Goal: Submit feedback/report problem: Submit feedback/report problem

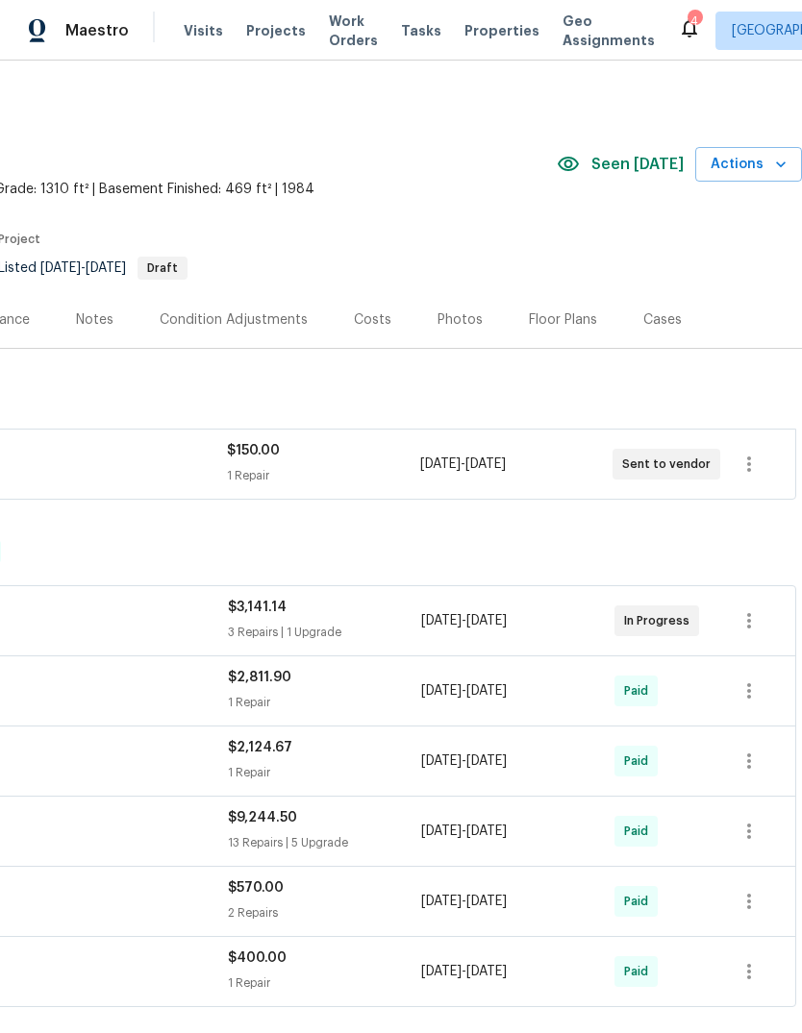
scroll to position [0, 284]
click at [780, 159] on icon "button" at bounding box center [780, 164] width 19 height 19
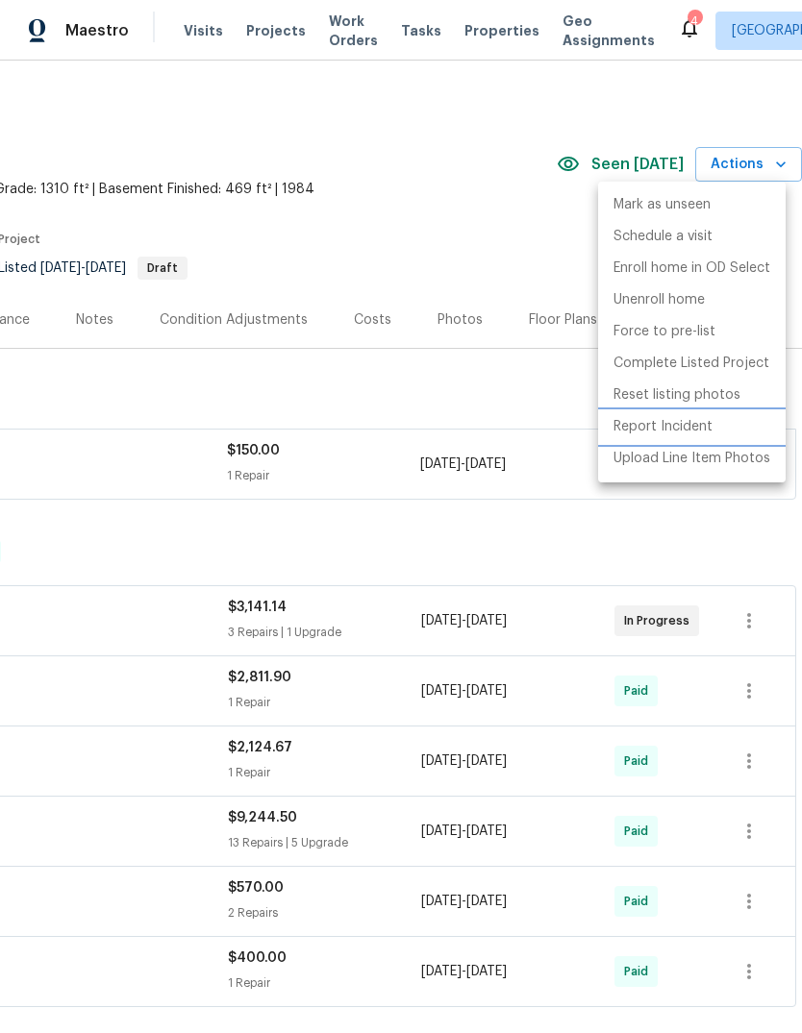
click at [656, 425] on p "Report Incident" at bounding box center [662, 427] width 99 height 20
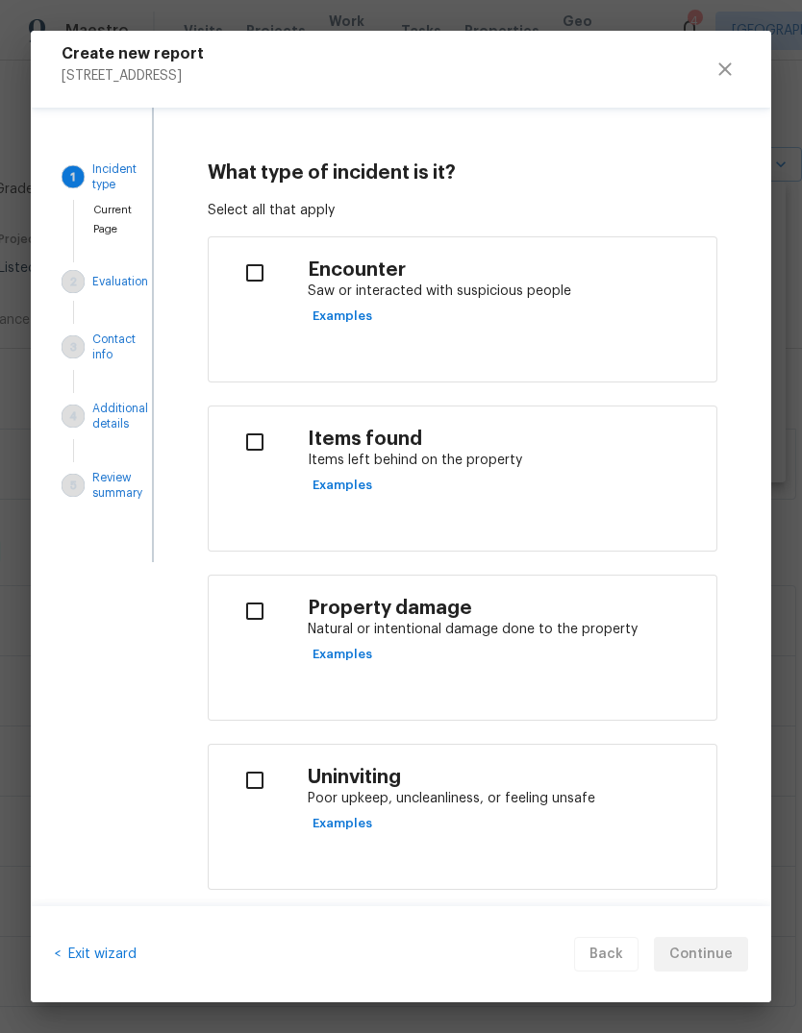
click at [534, 653] on div "Property damage Natural or intentional damage done to the property Examples" at bounding box center [504, 633] width 393 height 73
checkbox input "true"
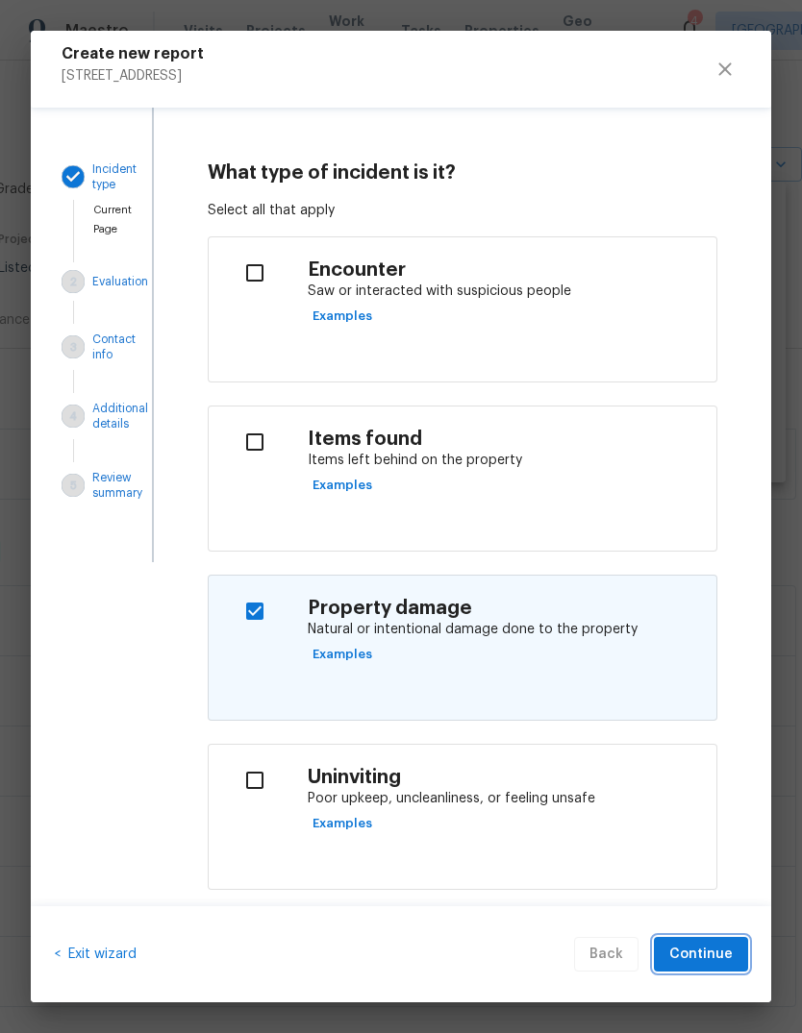
click at [747, 957] on button "Continue" at bounding box center [701, 955] width 94 height 36
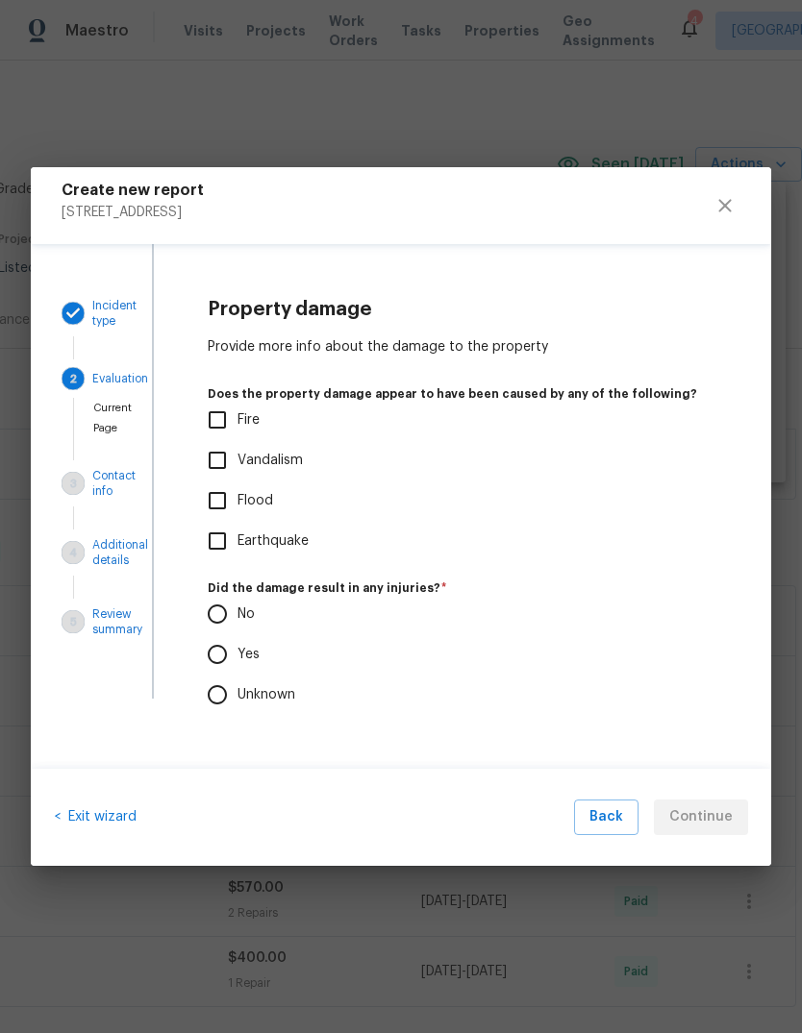
click at [219, 460] on input "Vandalism" at bounding box center [217, 460] width 40 height 40
checkbox input "true"
click at [227, 610] on input "No" at bounding box center [217, 614] width 40 height 40
radio input "true"
click at [709, 818] on span "Continue" at bounding box center [700, 817] width 63 height 24
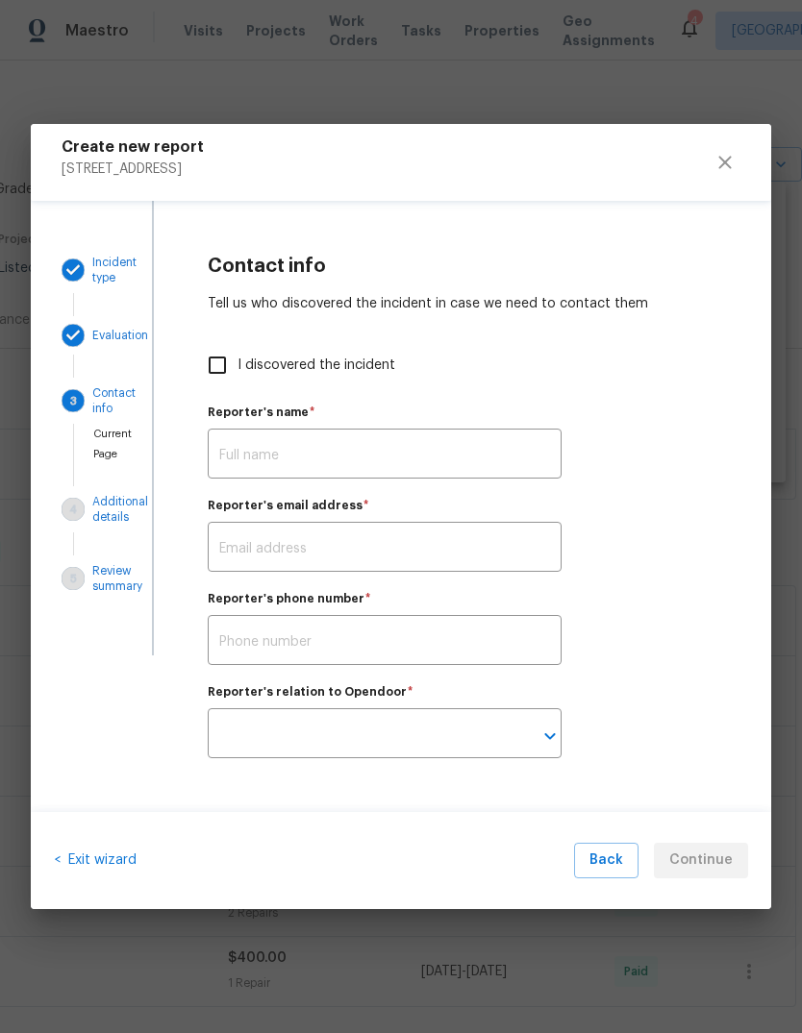
click at [220, 358] on input "I discovered the incident" at bounding box center [217, 365] width 40 height 40
checkbox input "true"
type input "[PERSON_NAME]"
type input "[PERSON_NAME][EMAIL_ADDRESS][PERSON_NAME][DOMAIN_NAME]"
type input "Opendoor employee"
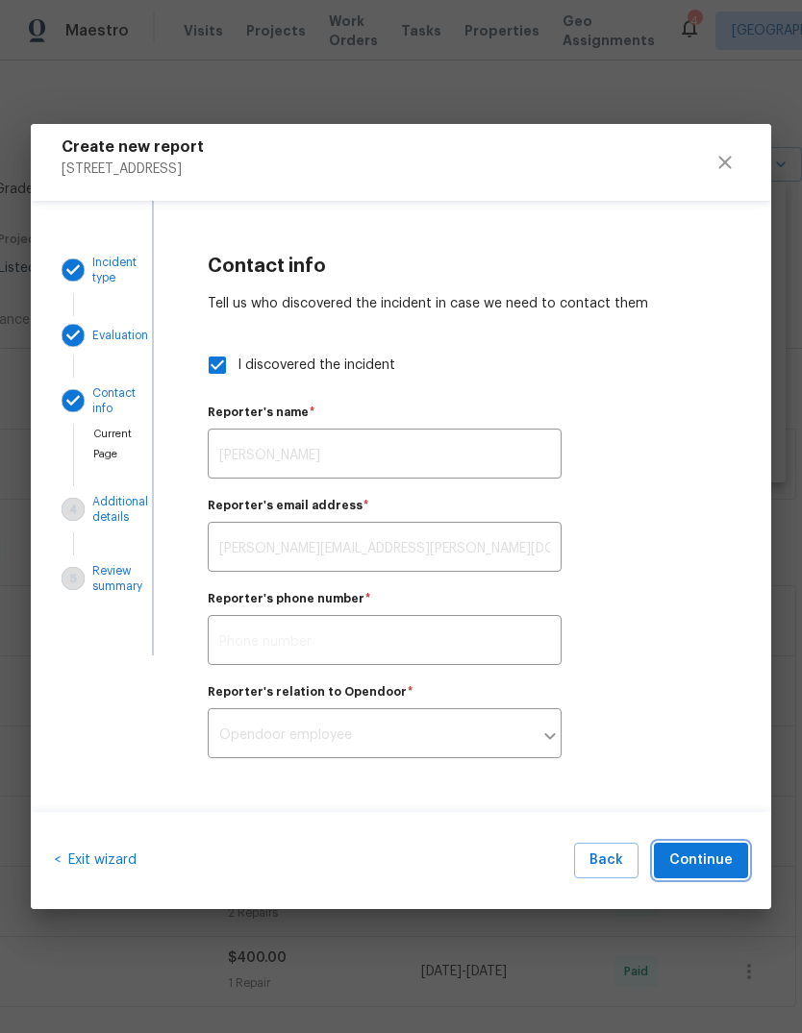
click at [704, 861] on span "Continue" at bounding box center [700, 861] width 63 height 24
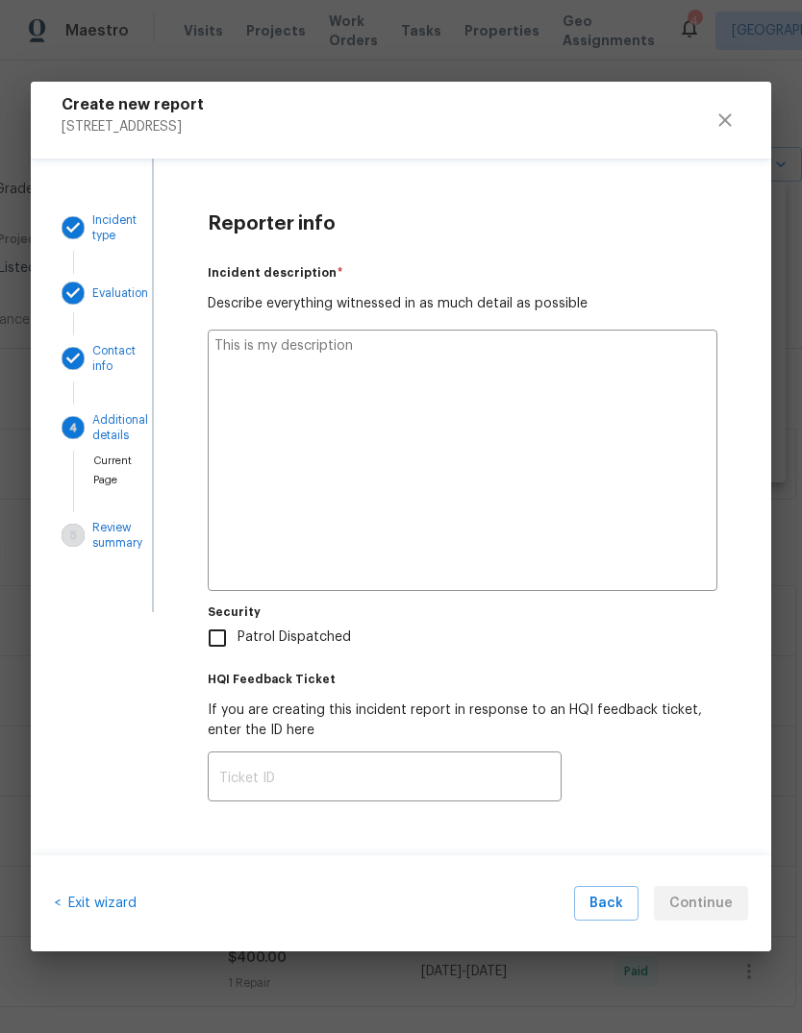
click at [478, 424] on textarea at bounding box center [462, 460] width 509 height 261
type textarea "I"
type textarea "x"
type textarea "I had a"
type textarea "x"
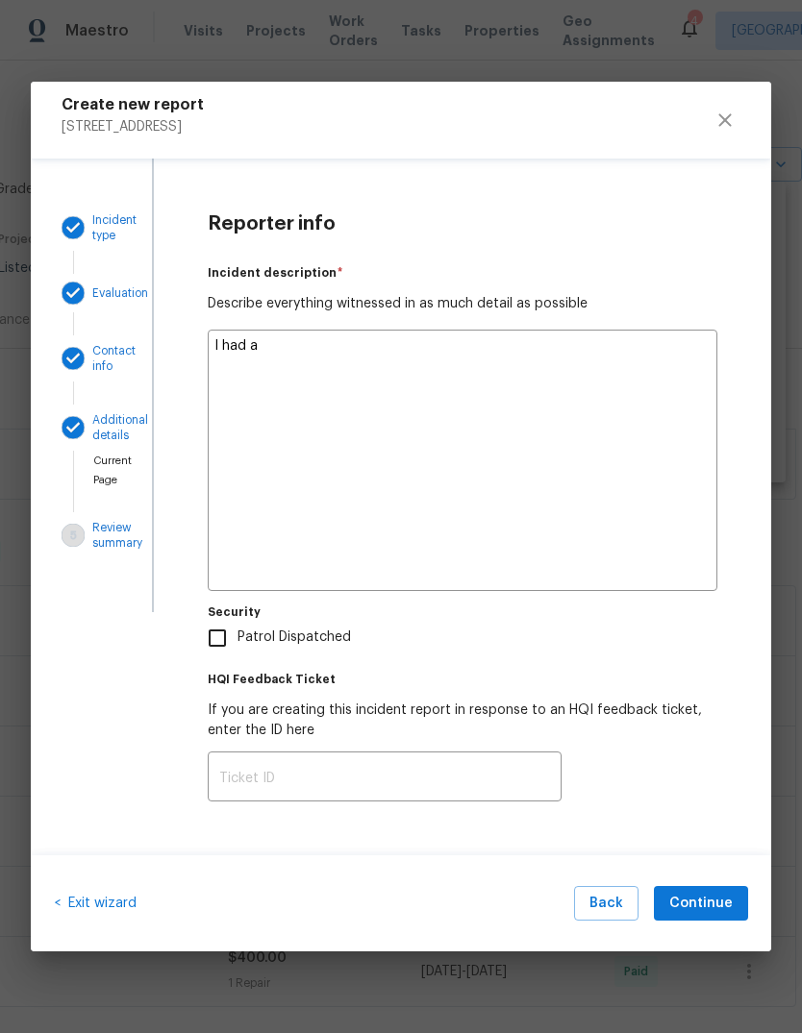
type textarea "I had a P"
type textarea "x"
type textarea "I had a P1 visit"
type textarea "x"
type textarea "I had a P1 visit to check"
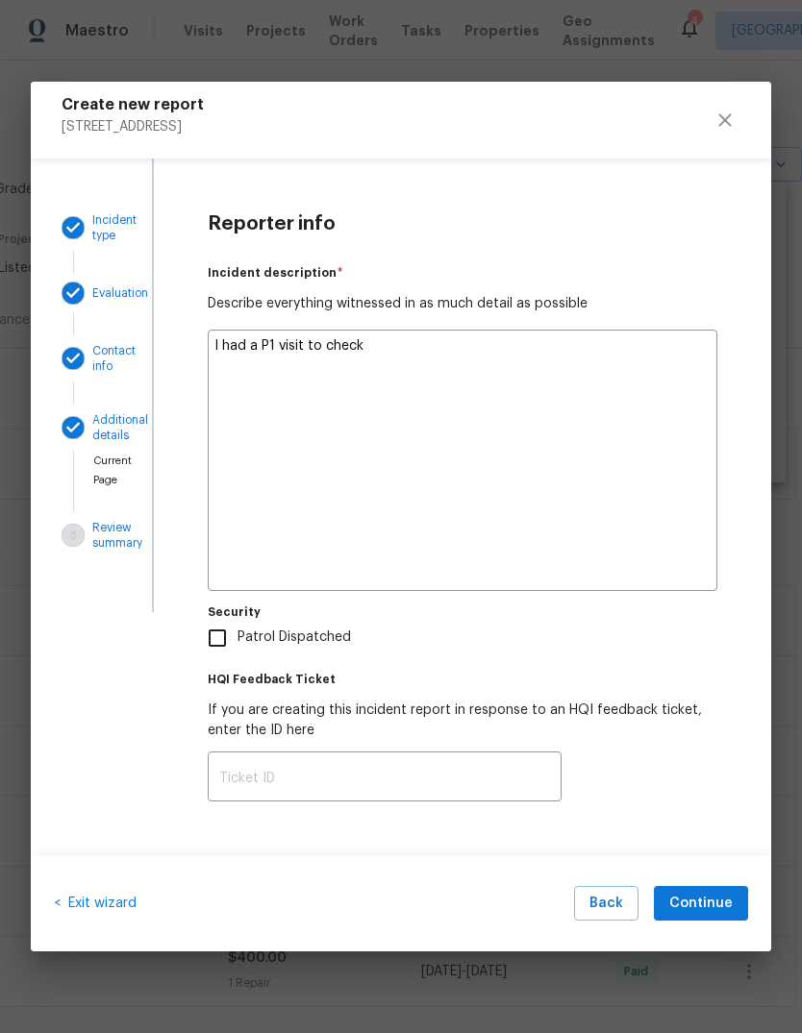
type textarea "x"
type textarea "I had a P1 visit to check on"
type textarea "x"
type textarea "I had a P1 visit to check on the jam"
type textarea "x"
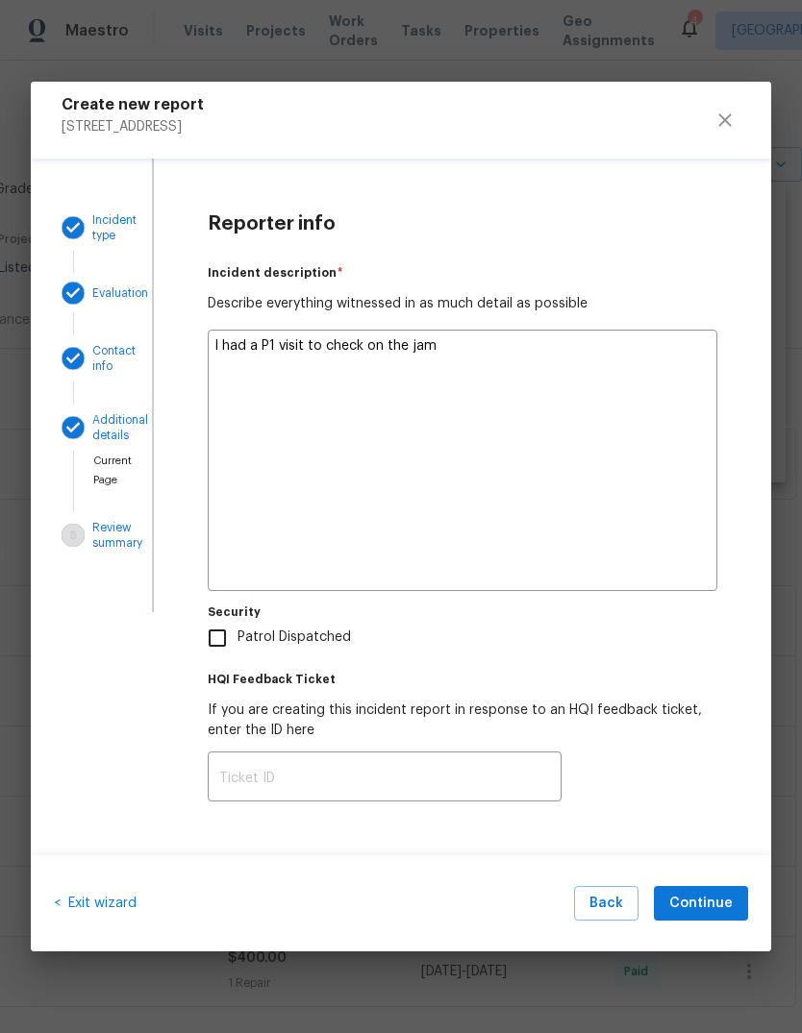
type textarea "I had a P1 visit to check on the jam block"
type textarea "x"
type textarea "I had a P1 visit to check on the jam block, but that"
type textarea "x"
type textarea "I had a P1 visit to check on the jam block, but that just needed"
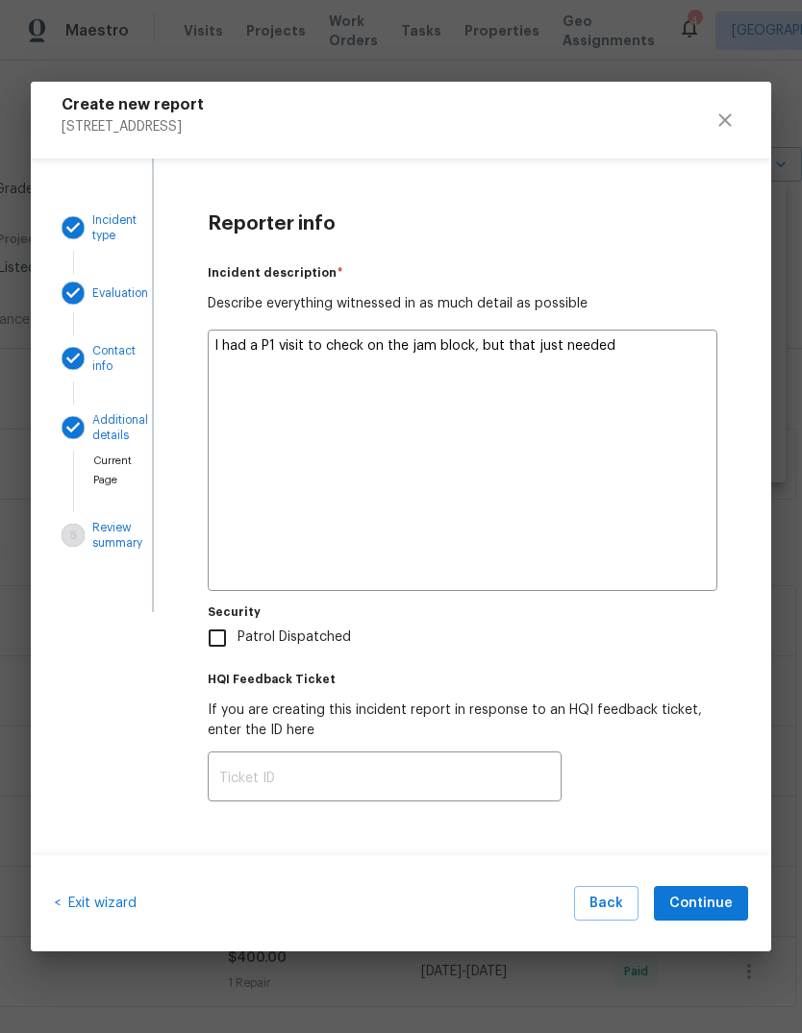
type textarea "x"
type textarea "I had a P1 visit to check on the jam block, but that just needed to be"
type textarea "x"
type textarea "I had a P1 visit to check on the jam block, but that just needed to be delete"
type textarea "x"
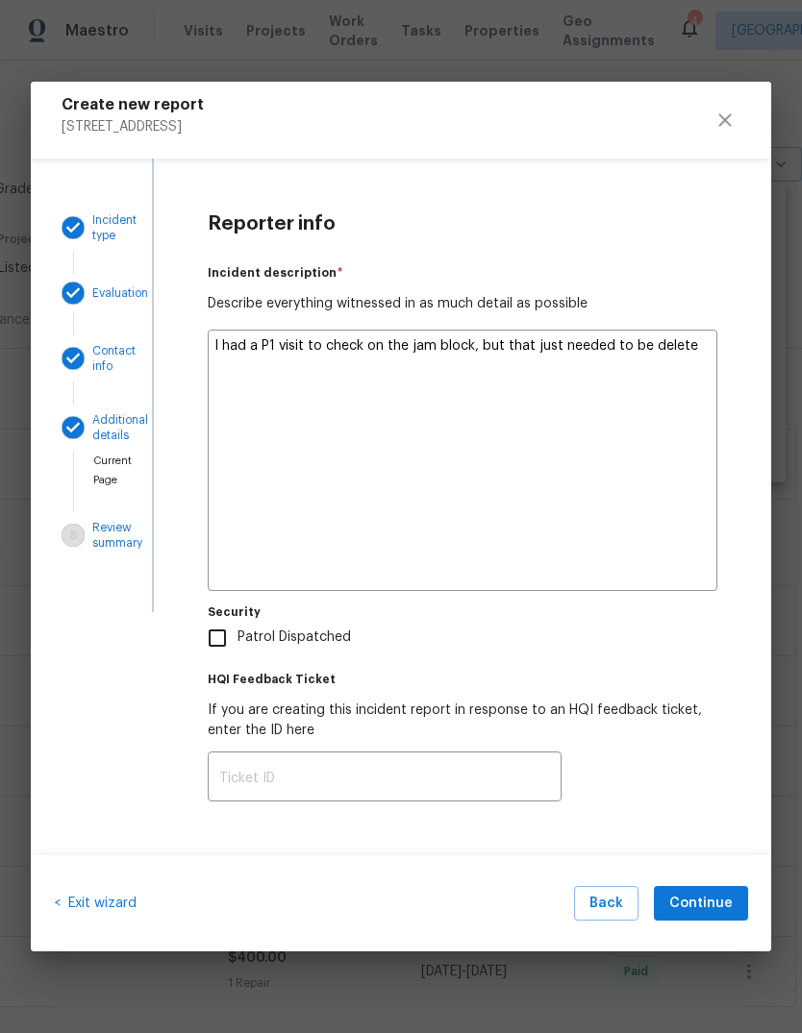
type textarea "I had a P1 visit to check on the jam block, but that just needed to be deleted …"
type textarea "x"
type textarea "I had a P1 visit to check on the jam block, but that just needed to be deleted …"
type textarea "x"
type textarea "I had a P1 visit to check on the jam block, but that just needed to be deleted …"
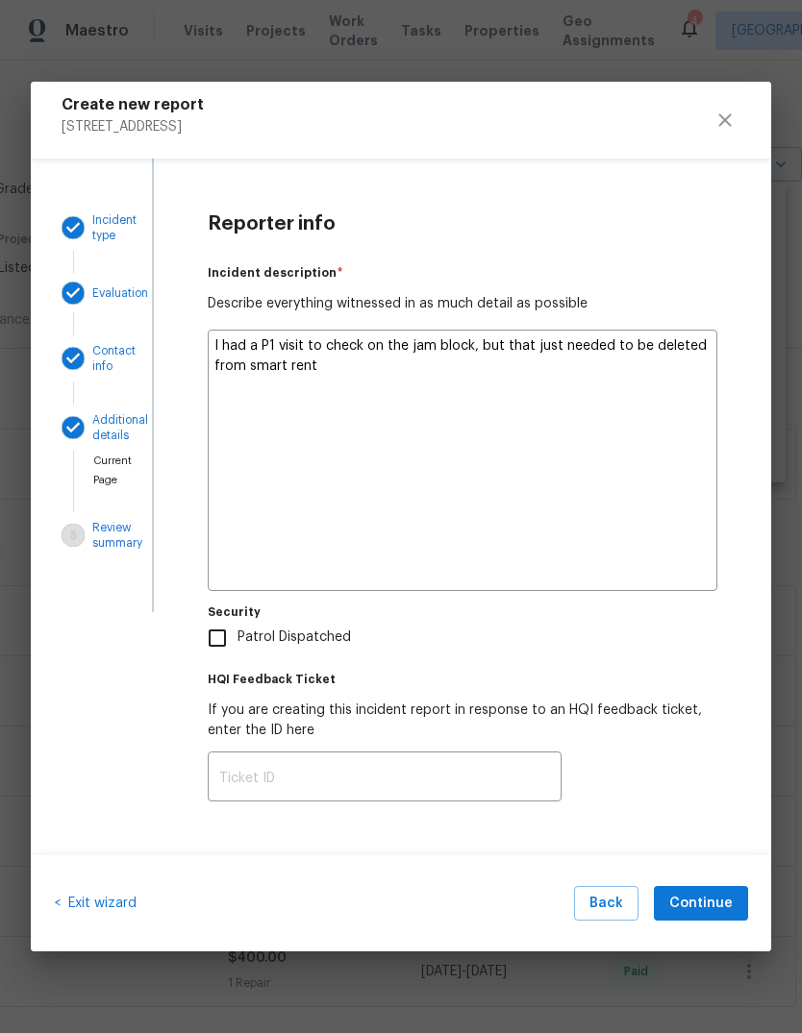
type textarea "x"
type textarea "I had a P1 visit to check on the jam block, but that just needed to be deleted …"
type textarea "x"
type textarea "I had a P1 visit to check on the jam block, but that just needed to be deleted …"
type textarea "x"
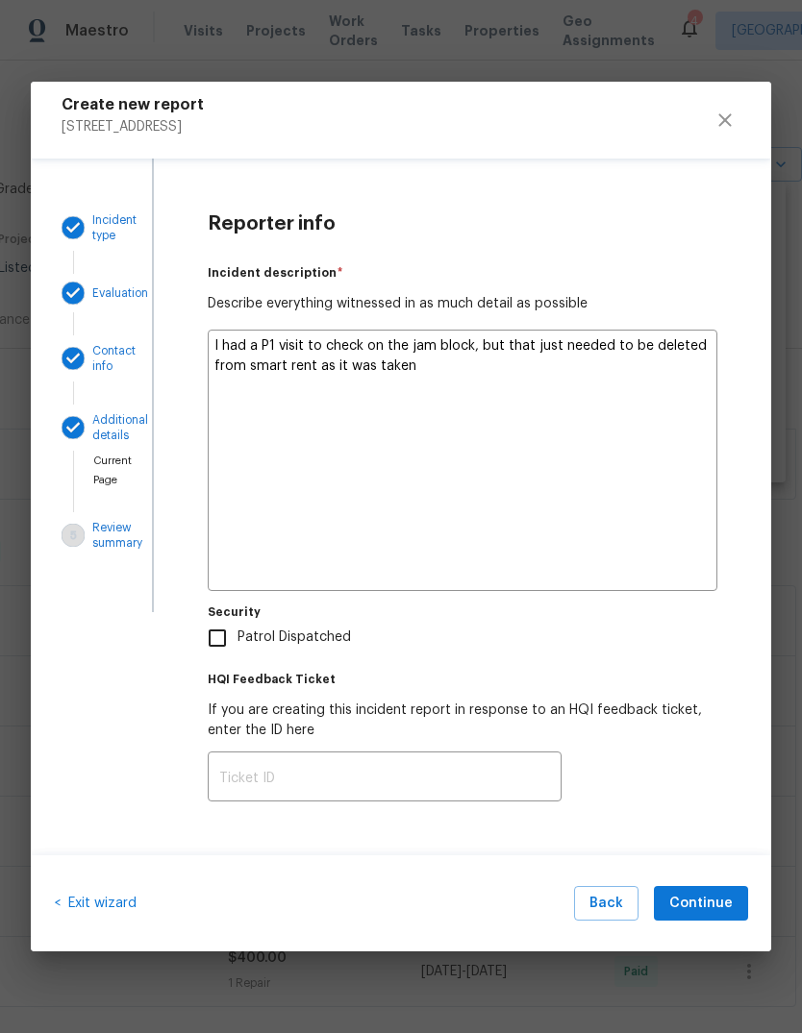
type textarea "I had a P1 visit to check on the jam block, but that just needed to be deleted …"
type textarea "x"
type textarea "I had a P1 visit to check on the jam block, but that just needed to be deleted …"
type textarea "x"
type textarea "I had a P1 visit to check on the jam block, but that just needed to be deleted …"
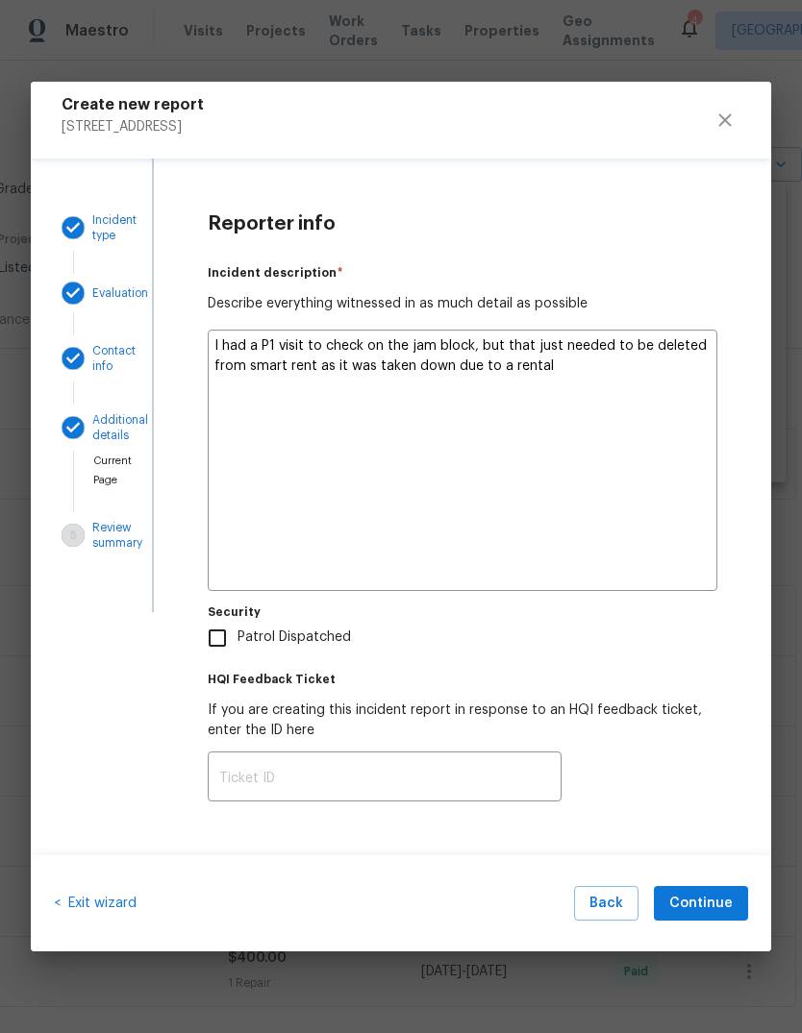
type textarea "x"
type textarea "I had a P1 visit to check on the jam block, but that just needed to be deleted …"
type textarea "x"
type textarea "I had a P1 visit to check on the jam block, but that just needed to be deleted …"
type textarea "x"
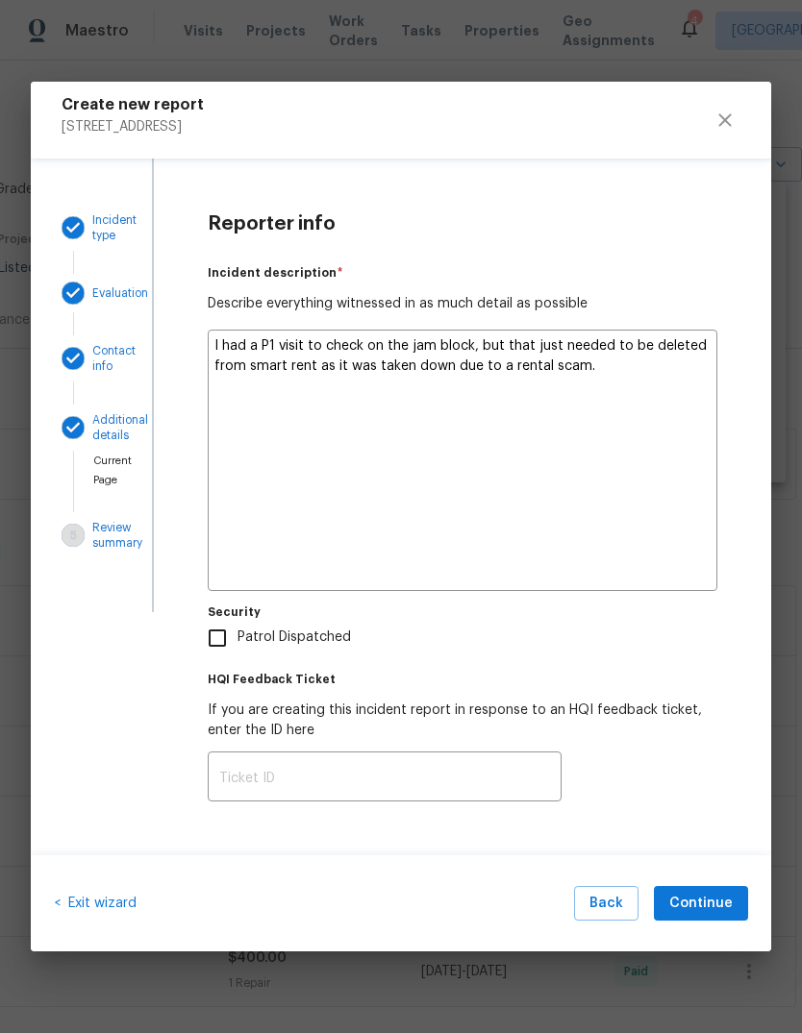
type textarea "I had a P1 visit to check on the jam block, but that just needed to be deleted …"
type textarea "x"
type textarea "I had a P1 visit to check on the jam block, but that just needed to be deleted …"
type textarea "x"
type textarea "I had a P1 visit to check on the jam block, but that just needed to be deleted …"
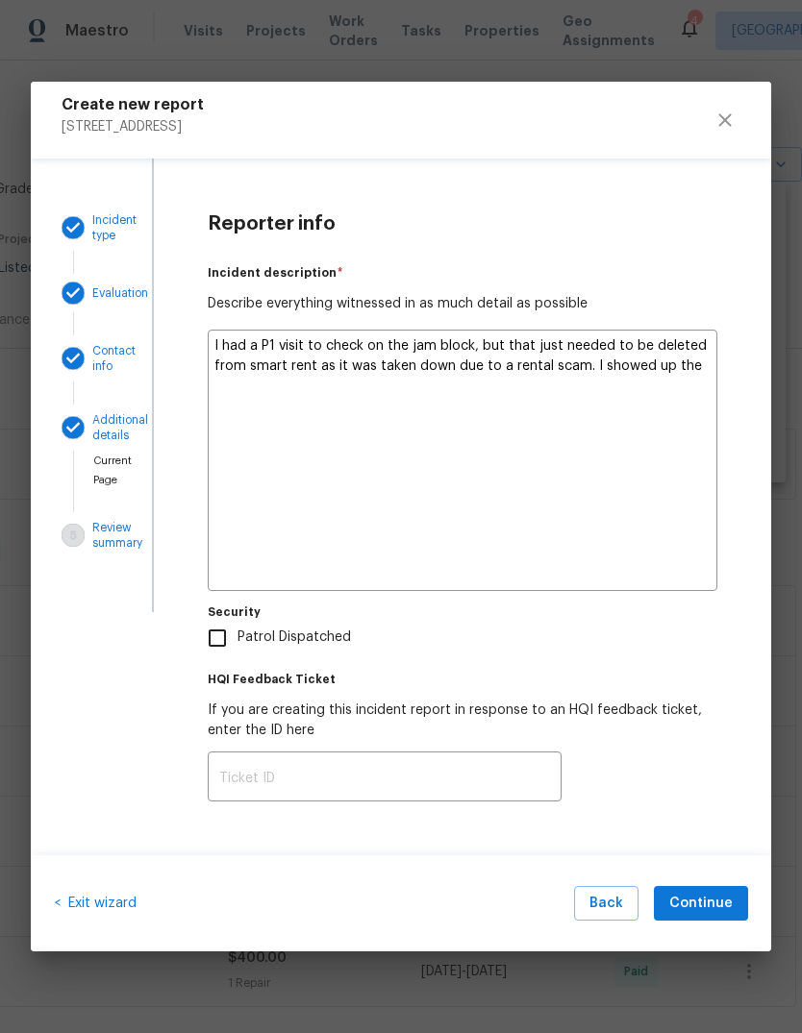
type textarea "x"
type textarea "I had a P1 visit to check on the jam block, but that just needed to be deleted …"
type textarea "x"
type textarea "I had a P1 visit to check on the jam block, but that just needed to be deleted …"
type textarea "x"
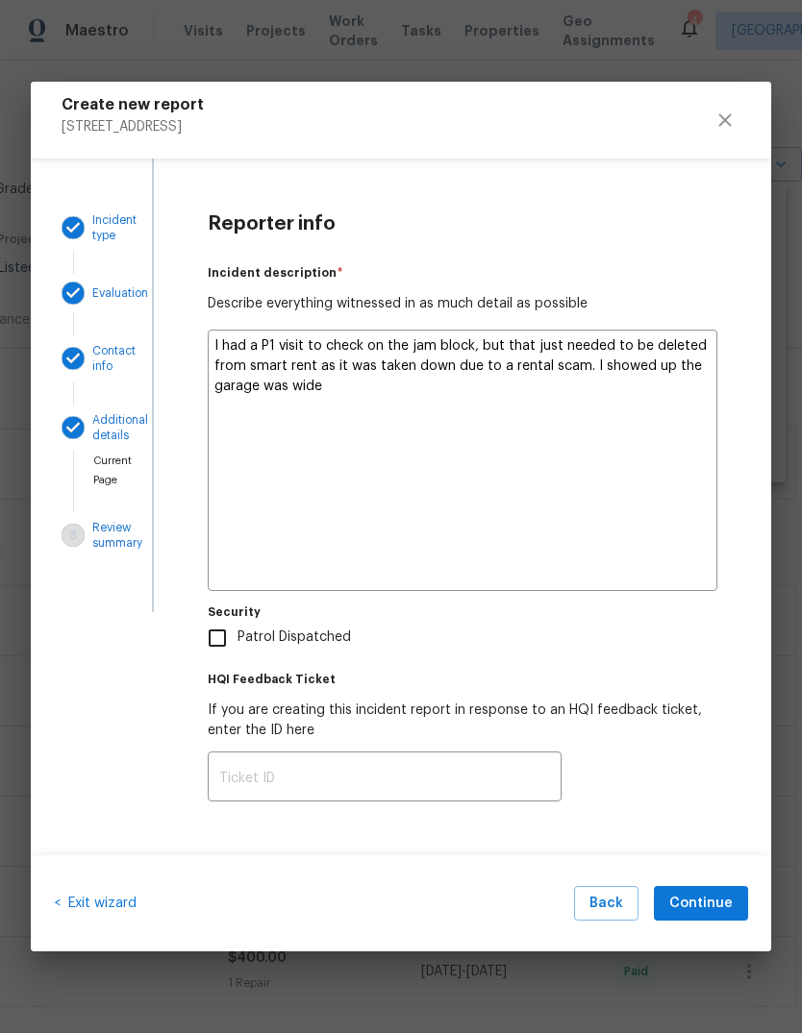
type textarea "I had a P1 visit to check on the jam block, but that just needed to be deleted …"
type textarea "x"
type textarea "I had a P1 visit to check on the jam block, but that just needed to be deleted …"
type textarea "x"
type textarea "I had a P1 visit to check on the jam block, but that just needed to be deleted …"
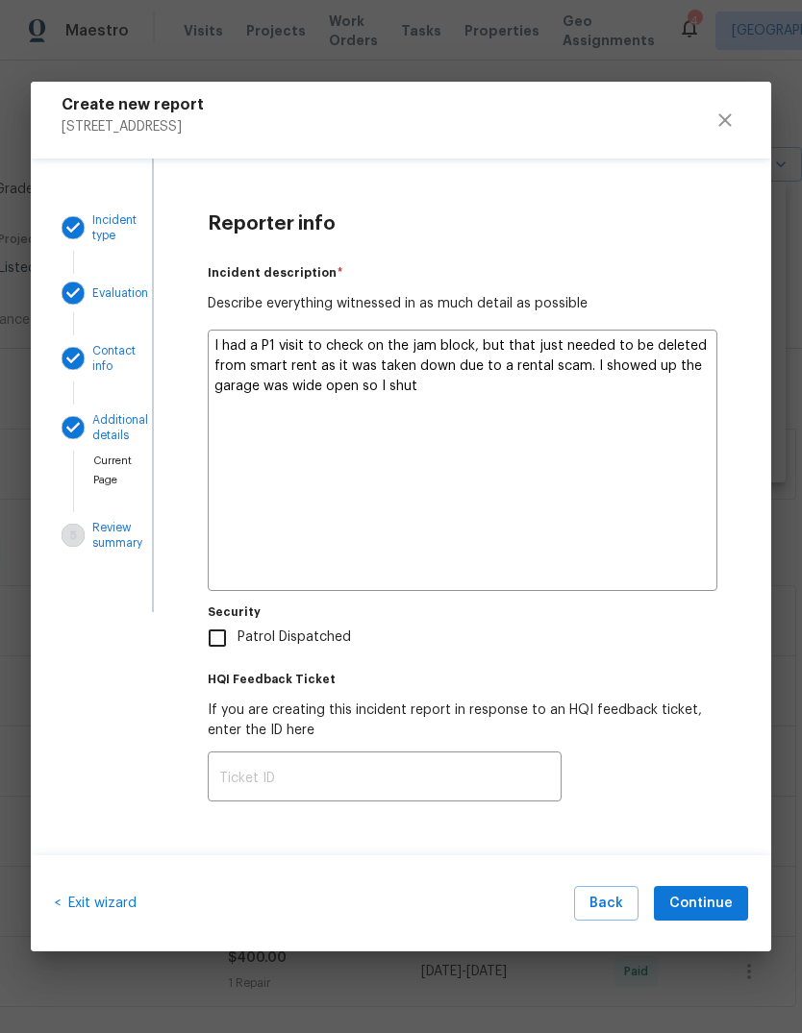
type textarea "x"
type textarea "I had a P1 visit to check on the jam block, but that just needed to be deleted …"
type textarea "x"
type textarea "I had a P1 visit to check on the jam block, but that just needed to be deleted …"
type textarea "x"
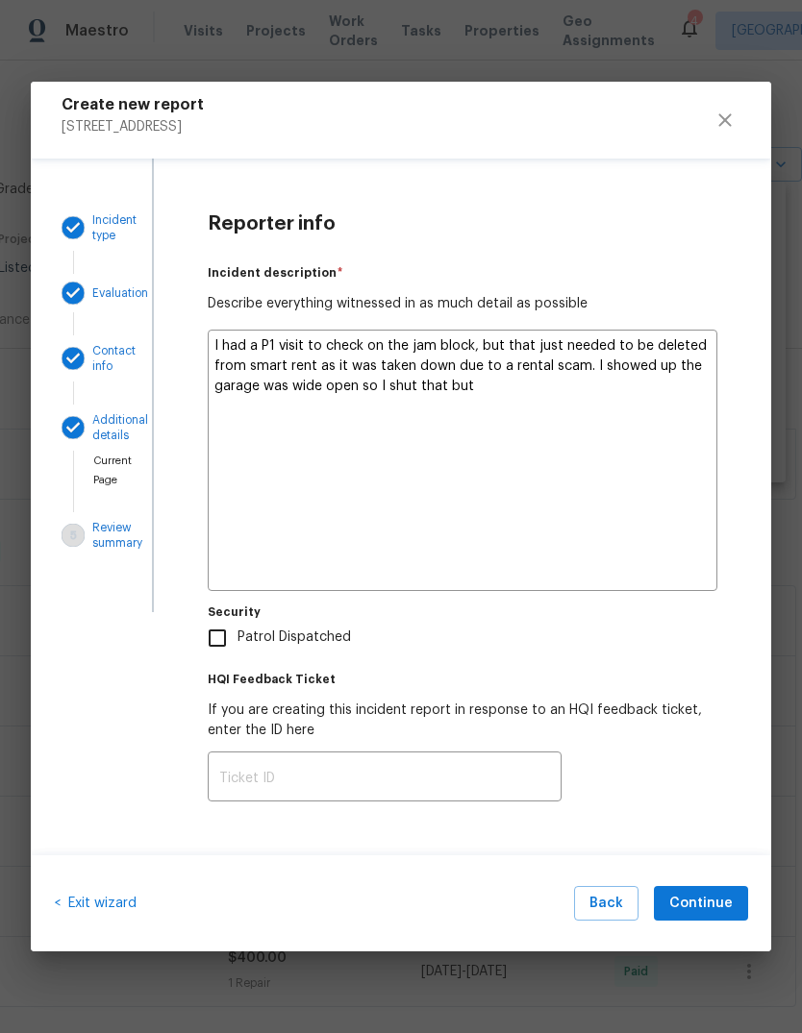
type textarea "I had a P1 visit to check on the jam block, but that just needed to be deleted …"
type textarea "x"
type textarea "I had a P1 visit to check on the jam block, but that just needed to be deleted …"
type textarea "x"
type textarea "I had a P1 visit to check on the jam block, but that just needed to be deleted …"
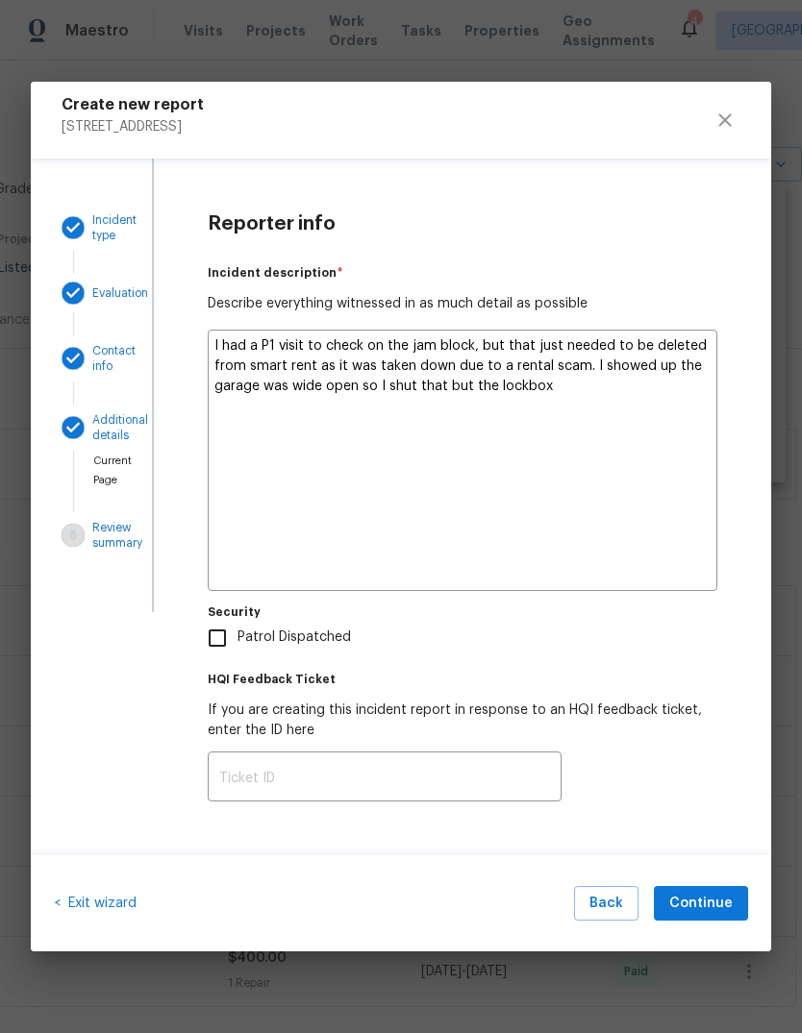
type textarea "x"
type textarea "I had a P1 visit to check on the jam block, but that just needed to be deleted …"
type textarea "x"
type textarea "I had a P1 visit to check on the jam block, but that just needed to be deleted …"
type textarea "x"
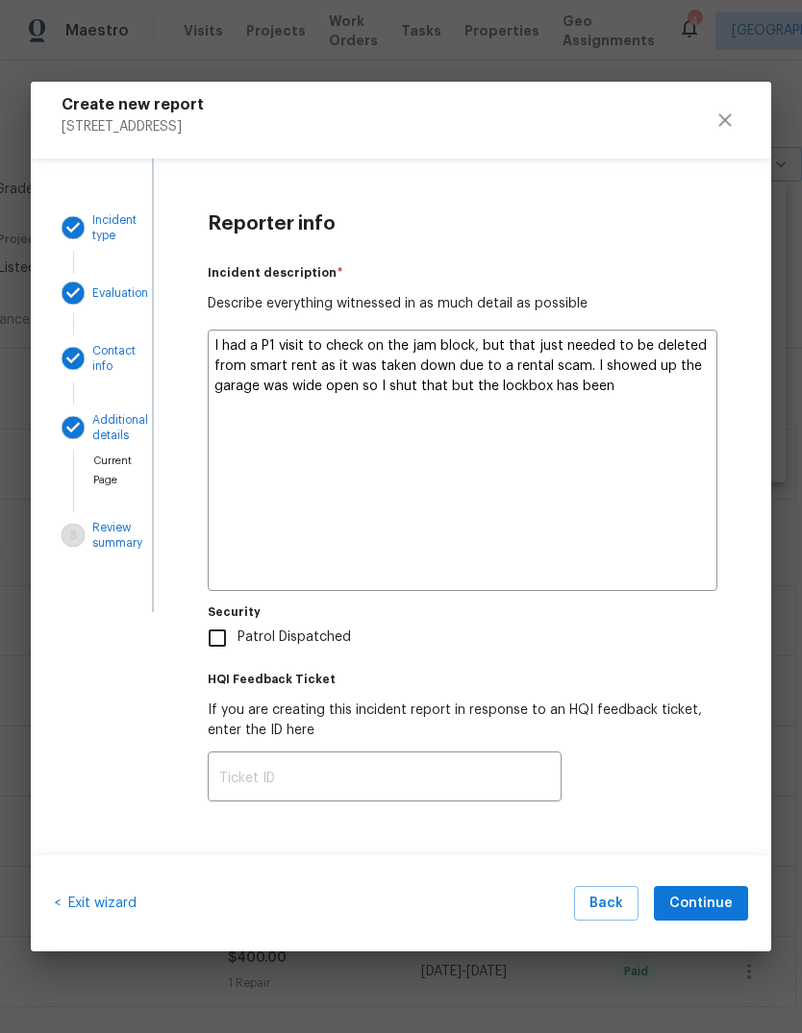
type textarea "I had a P1 visit to check on the jam block, but that just needed to be deleted …"
type textarea "x"
type textarea "I had a P1 visit to check on the jam block, but that just needed to be deleted …"
type textarea "x"
type textarea "I had a P1 visit to check on the jam block, but that just needed to be deleted …"
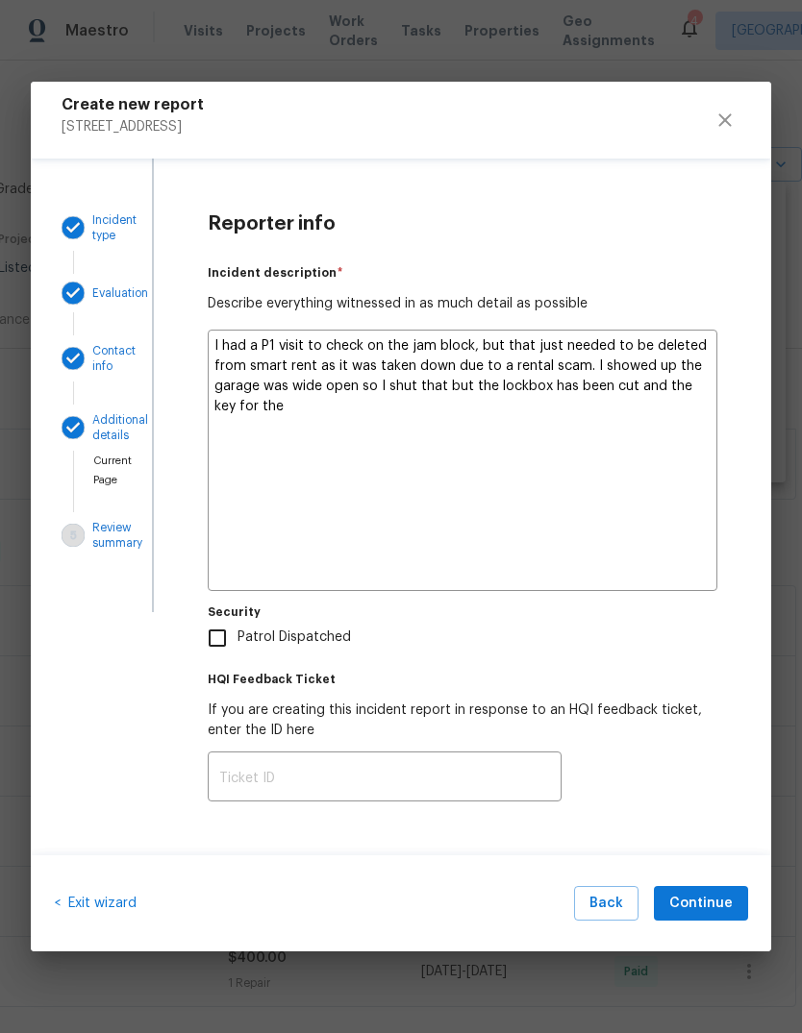
type textarea "x"
type textarea "I had a P1 visit to check on the jam block, but that just needed to be deleted …"
type textarea "x"
type textarea "I had a P1 visit to check on the jam block, but that just needed to be deleted …"
type textarea "x"
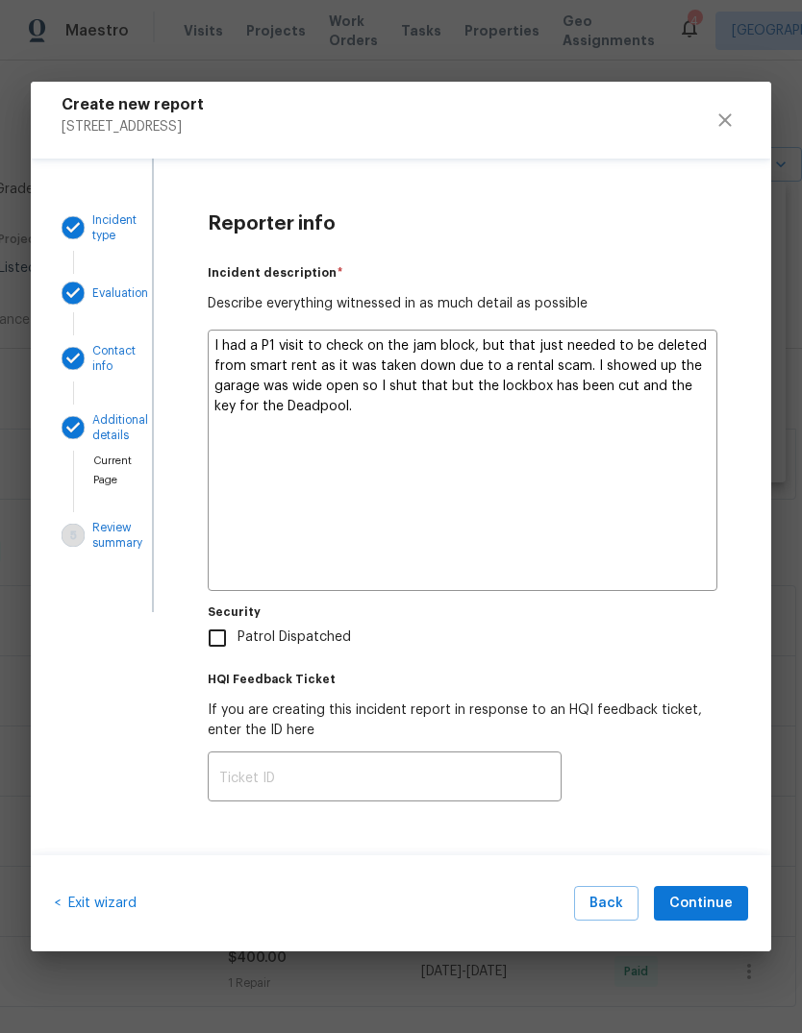
type textarea "I had a P1 visit to check on the jam block, but that just needed to be deleted …"
type textarea "x"
type textarea "I had a P1 visit to check on the jam block, but that just needed to be deleted …"
type textarea "x"
type textarea "I had a P1 visit to check on the jam block, but that just needed to be deleted …"
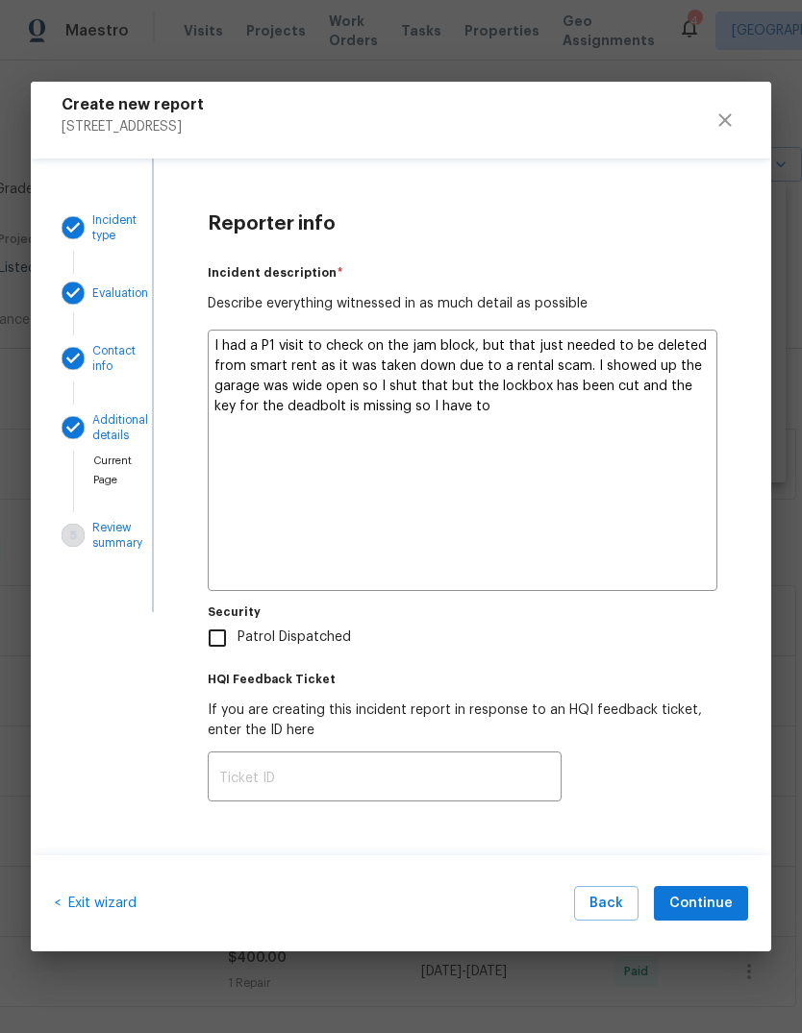
type textarea "x"
type textarea "I had a P1 visit to check on the jam block, but that just needed to be deleted …"
type textarea "x"
type textarea "I had a P1 visit to check on the jam block, but that just needed to be deleted …"
type textarea "x"
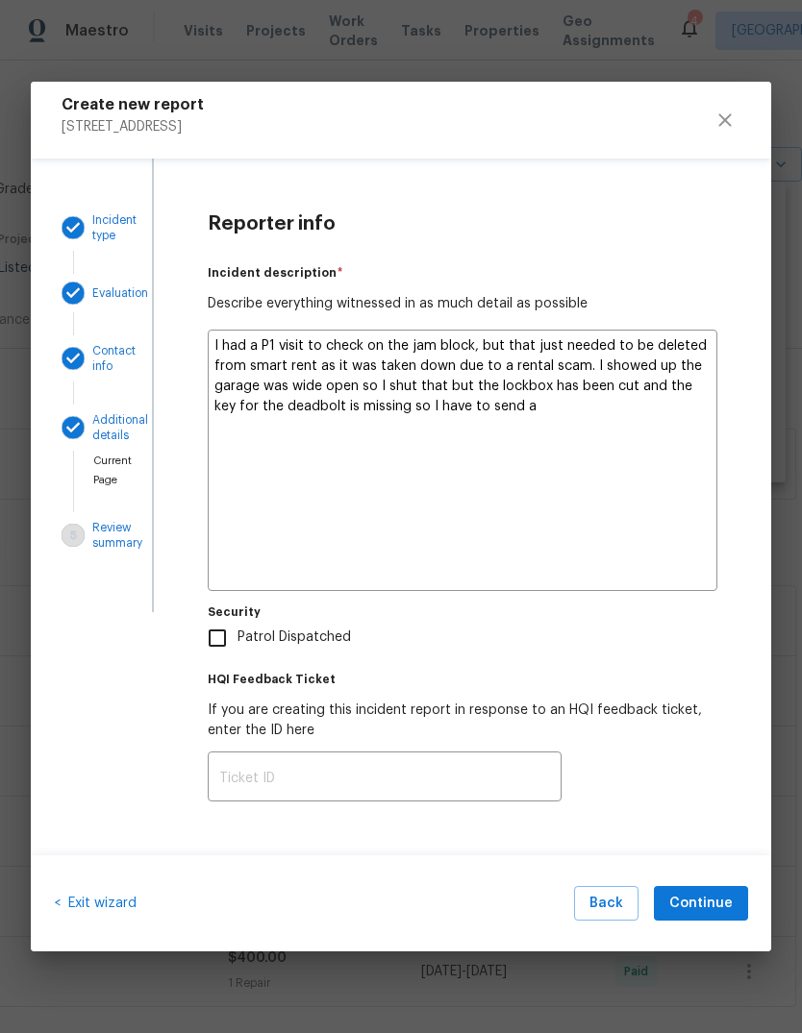
type textarea "I had a P1 visit to check on the jam block, but that just needed to be deleted …"
type textarea "x"
type textarea "I had a P1 visit to check on the jam block, but that just needed to be deleted …"
type textarea "x"
type textarea "I had a P1 visit to check on the jam block, but that just needed to be deleted …"
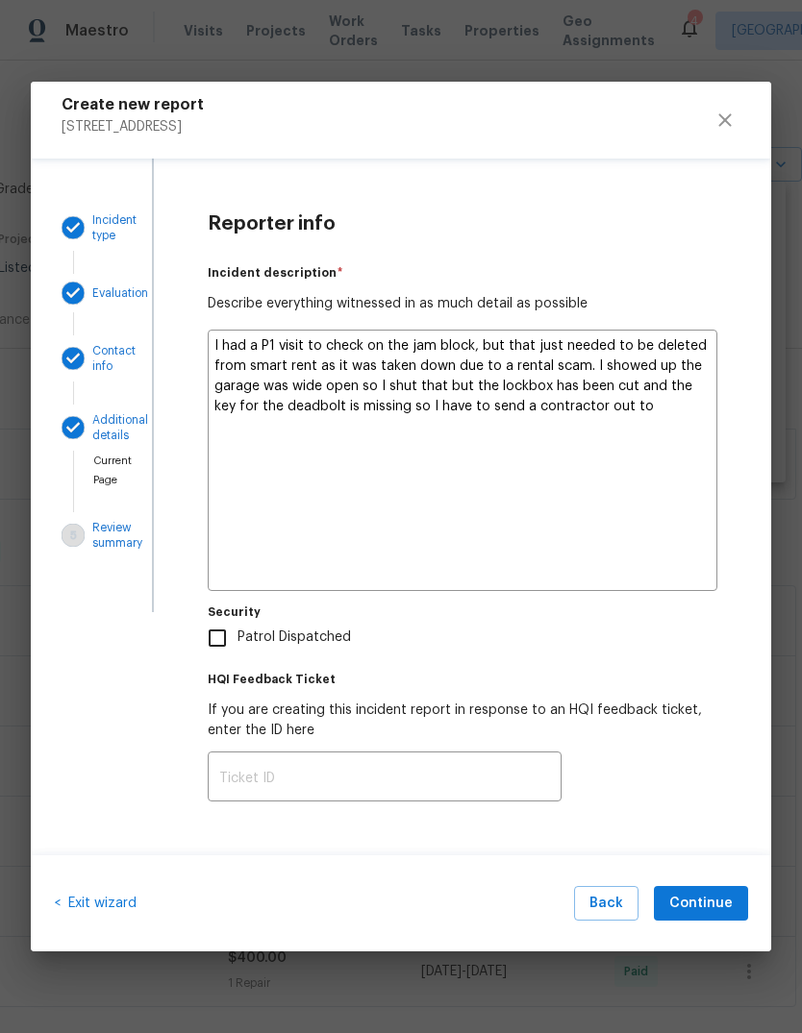
type textarea "x"
type textarea "I had a P1 visit to check on the jam block, but that just needed to be deleted …"
type textarea "x"
type textarea "I had a P1 visit to check on the jam block, but that just needed to be deleted …"
type textarea "x"
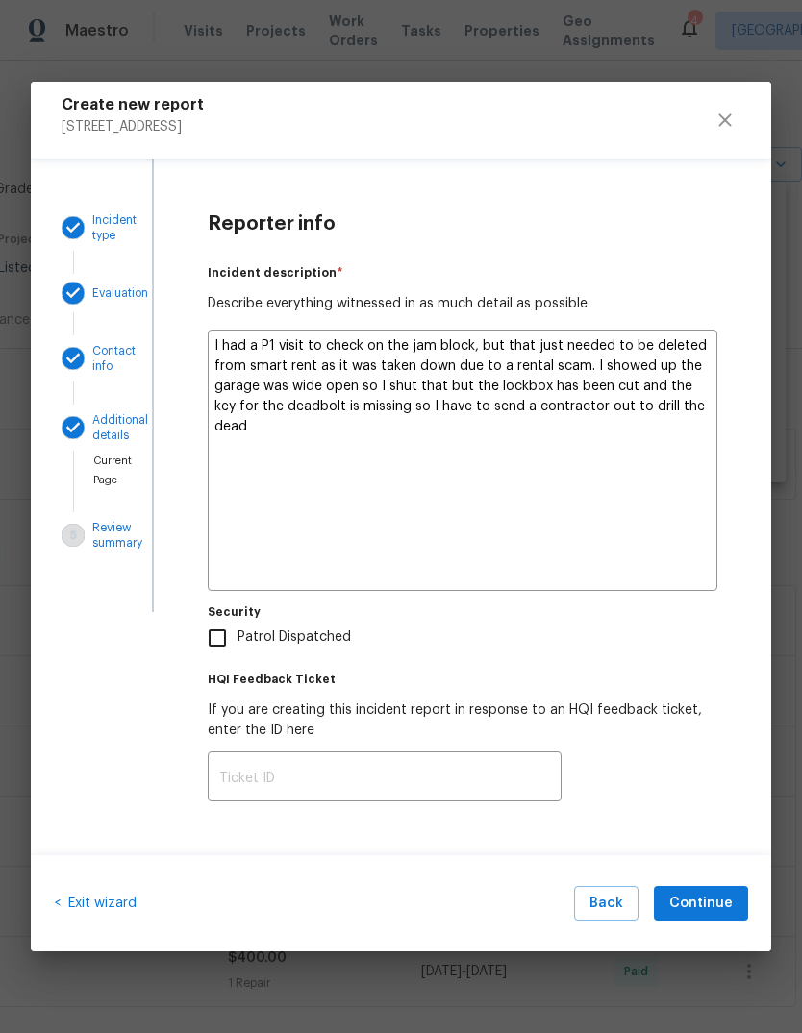
type textarea "I had a P1 visit to check on the jam block, but that just needed to be deleted …"
type textarea "x"
type textarea "I had a P1 visit to check on the jam block, but that just needed to be deleted …"
type textarea "x"
type textarea "I had a P1 visit to check on the jam block, but that just needed to be deleted …"
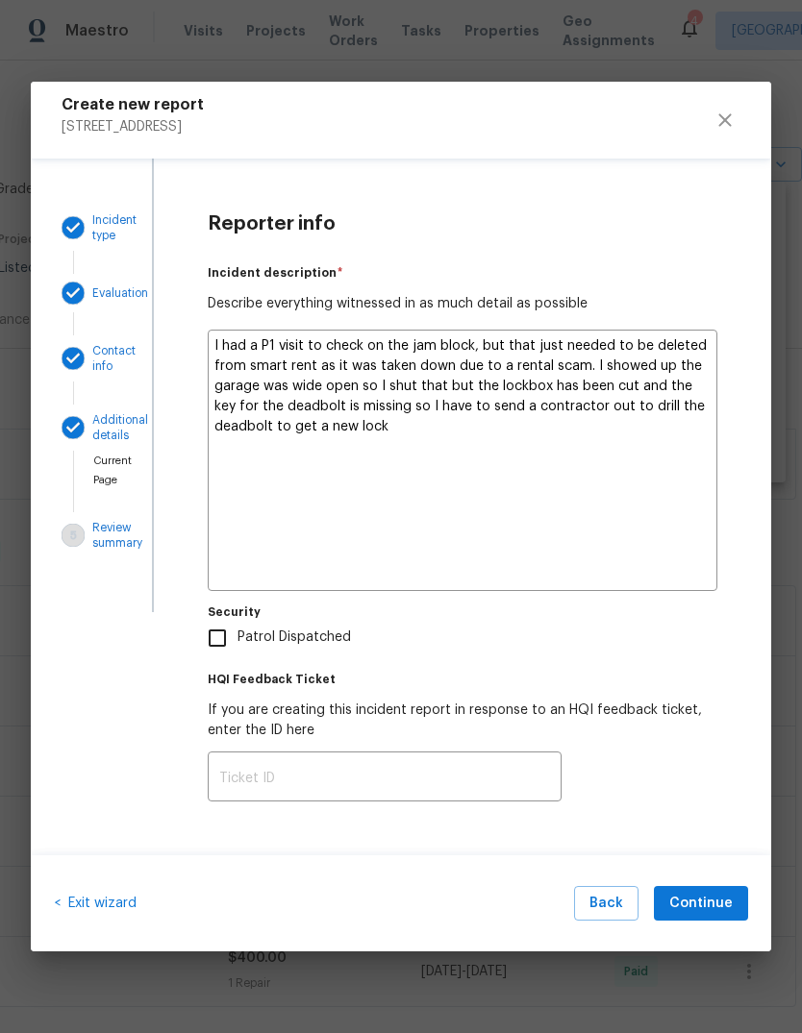
type textarea "x"
type textarea "I had a P1 visit to check on the jam block, but that just needed to be deleted …"
type textarea "x"
type textarea "I had a P1 visit to check on the jam block, but that just needed to be deleted …"
type textarea "x"
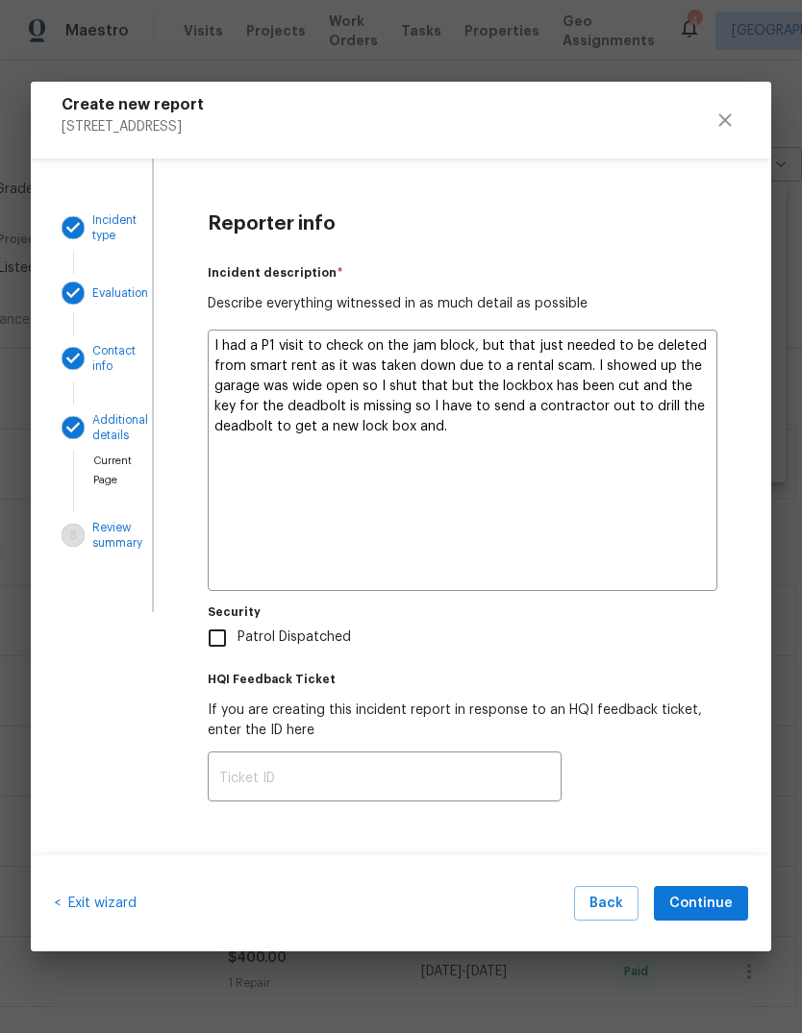
type textarea "I had a P1 visit to check on the jam block, but that just needed to be deleted …"
type textarea "x"
type textarea "I had a P1 visit to check on the jam block, but that just needed to be deleted …"
type textarea "x"
type textarea "I had a P1 visit to check on the jam block, but that just needed to be deleted …"
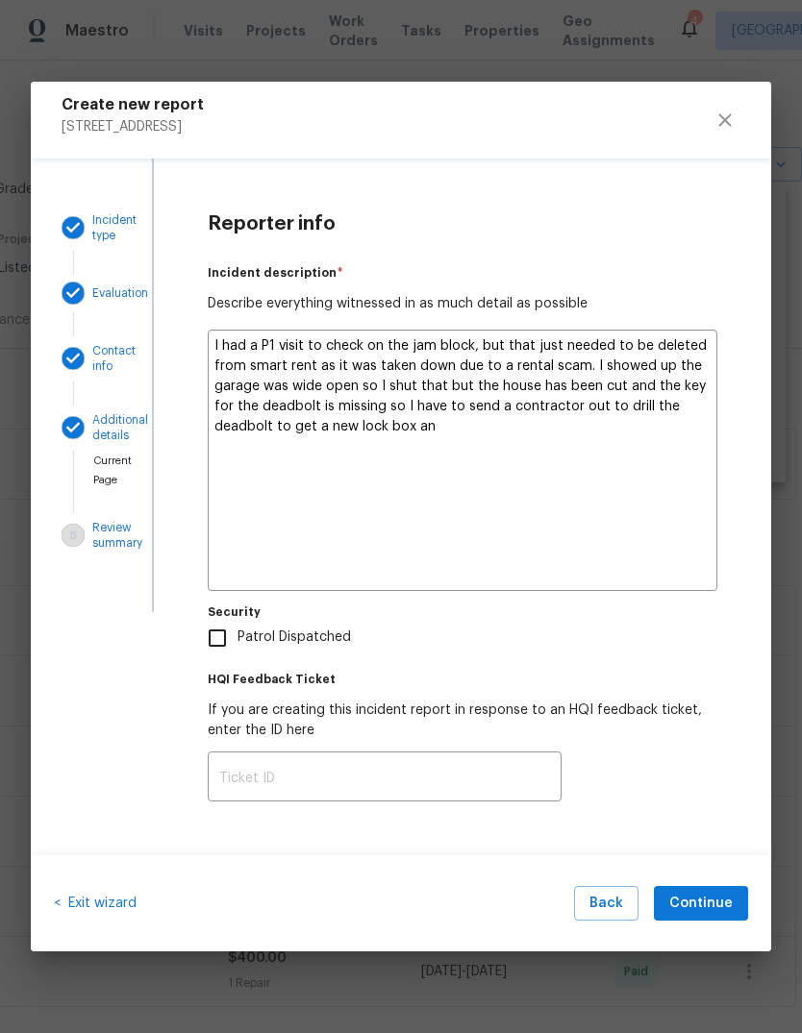
type textarea "x"
type textarea "I had a P1 visit to check on the jam block, but that just needed to be deleted …"
type textarea "x"
type textarea "I had a P1 visit to check on the jam block, but that just needed to be deleted …"
type textarea "x"
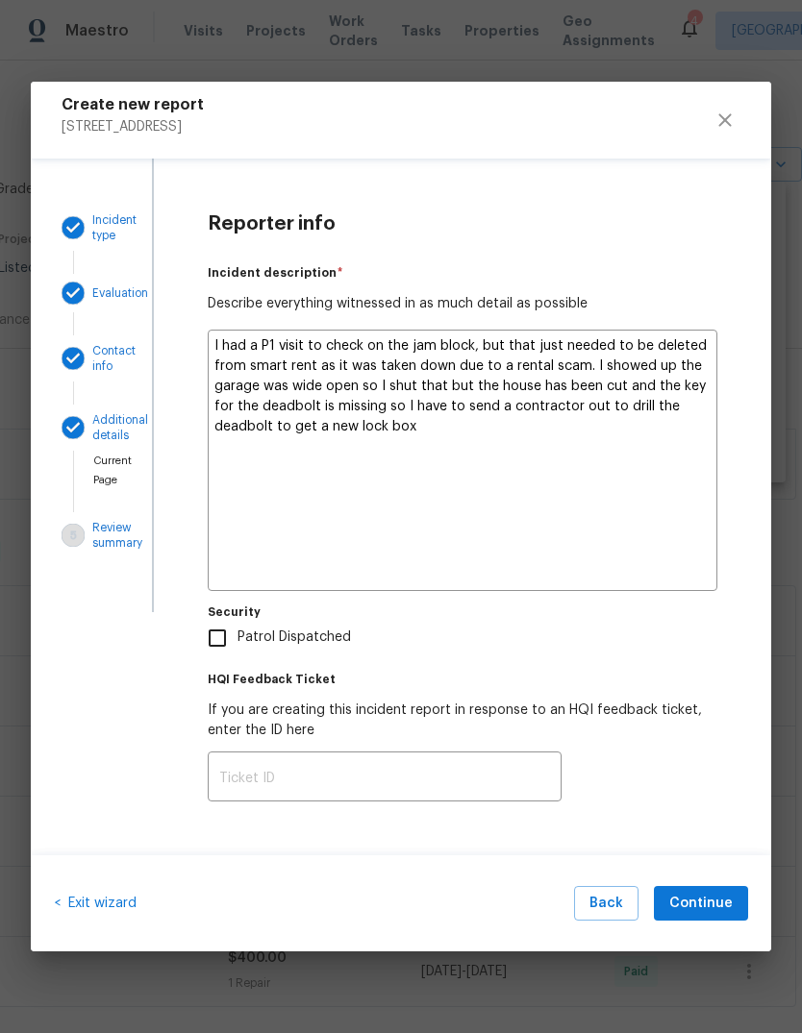
type textarea "I had a P1 visit to check on the jam block, but that just needed to be deleted …"
type textarea "x"
type textarea "I had a P1 visit to check on the jam block, but that just needed to be deleted …"
type textarea "x"
type textarea "I had a P1 visit to check on the jam block, but that just needed to be deleted …"
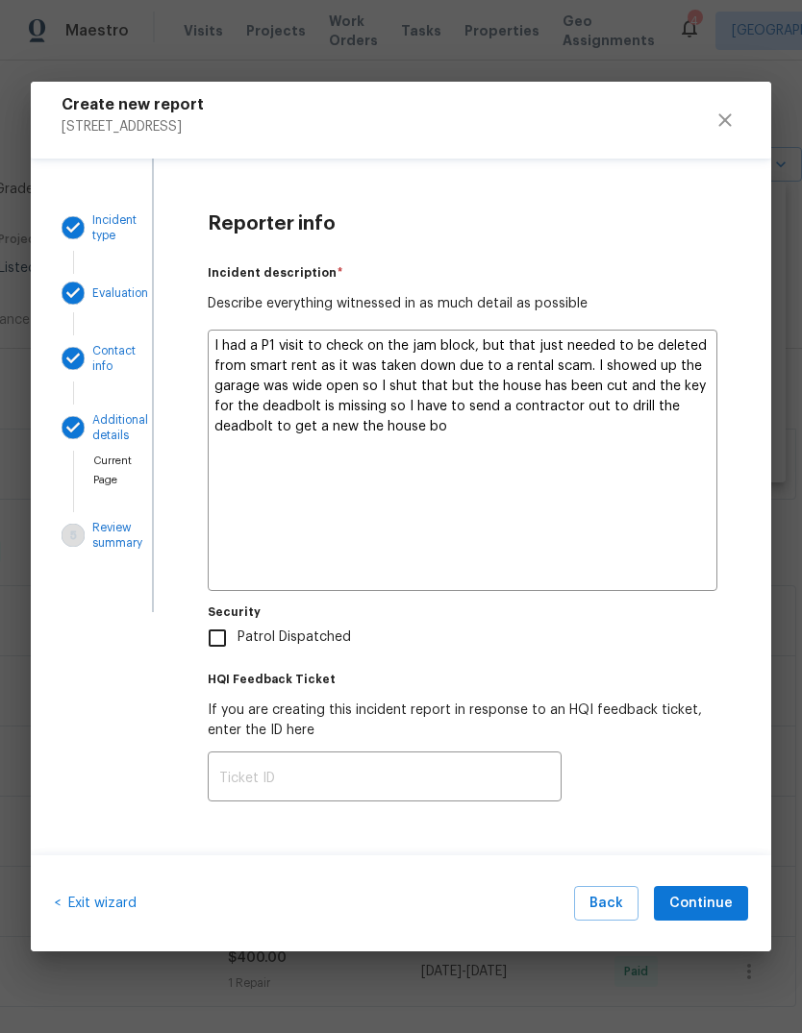
type textarea "x"
type textarea "I had a P1 visit to check on the jam block, but that just needed to be deleted …"
type textarea "x"
type textarea "I had a P1 visit to check on the jam block, but that just needed to be deleted …"
type textarea "x"
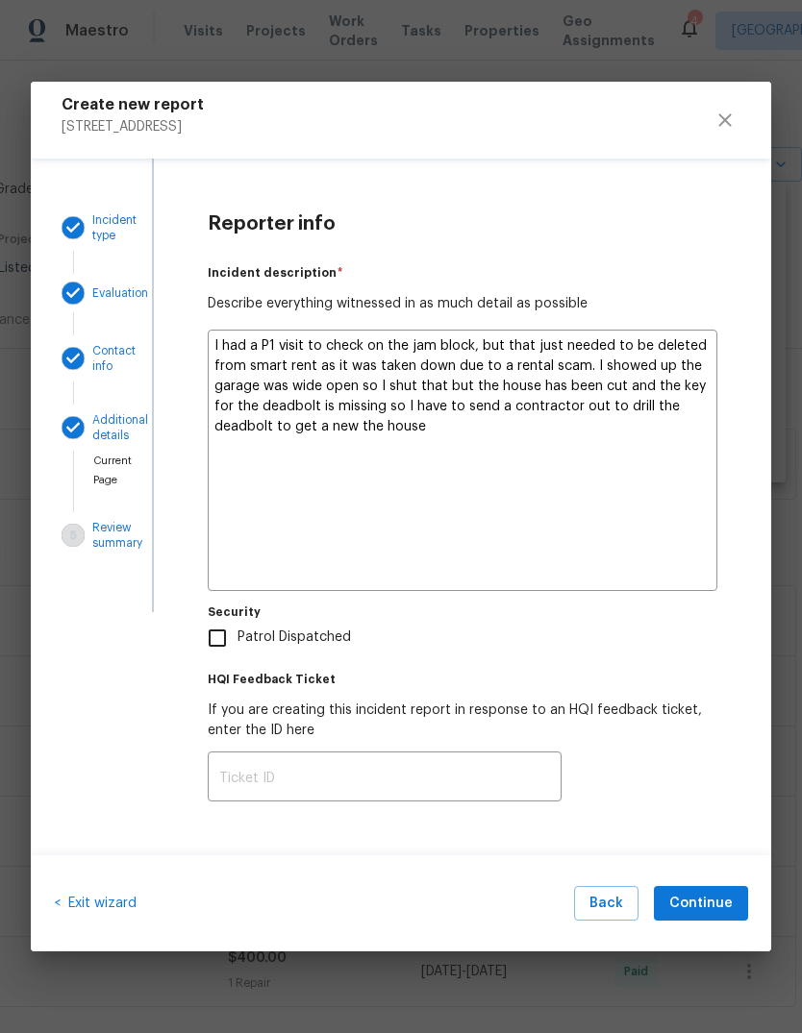
type textarea "I had a P1 visit to check on the jam block, but that just needed to be deleted …"
type textarea "x"
type textarea "I had a P1 visit to check on the jam block, but that just needed to be deleted …"
type textarea "x"
type textarea "I had a P1 visit to check on the jam block, but that just needed to be deleted …"
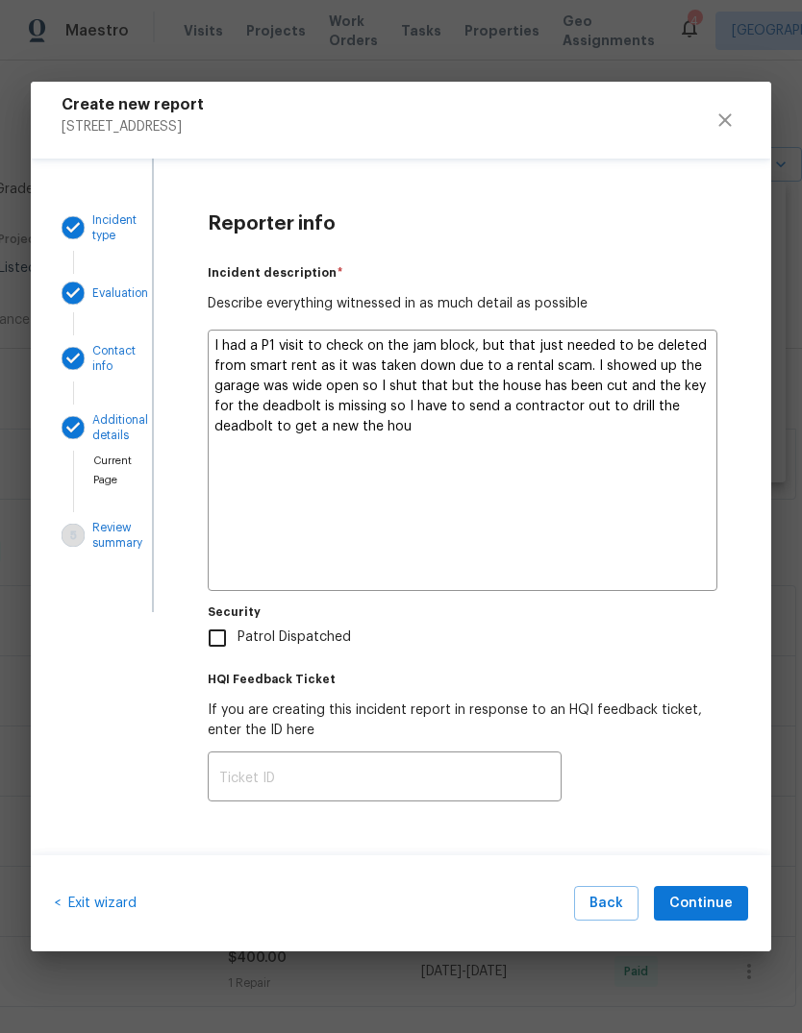
type textarea "x"
type textarea "I had a P1 visit to check on the jam block, but that just needed to be deleted …"
type textarea "x"
type textarea "I had a P1 visit to check on the jam block, but that just needed to be deleted …"
type textarea "x"
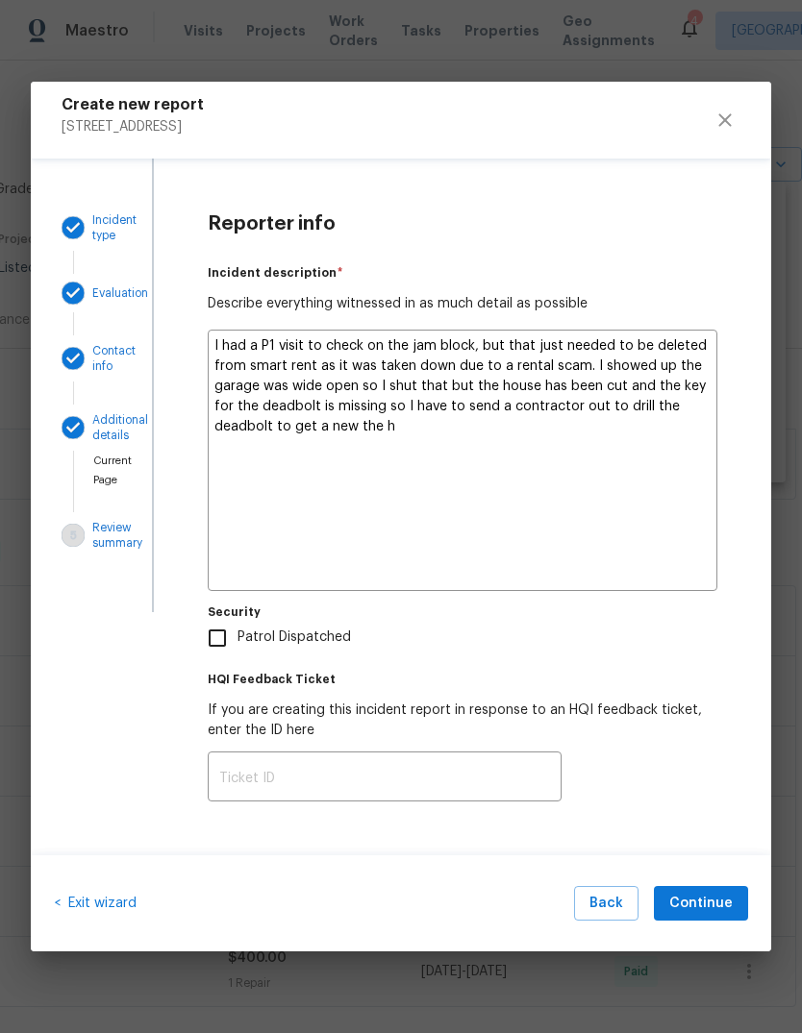
type textarea "I had a P1 visit to check on the jam block, but that just needed to be deleted …"
type textarea "x"
type textarea "I had a P1 visit to check on the jam block, but that just needed to be deleted …"
type textarea "x"
type textarea "I had a P1 visit to check on the jam block, but that just needed to be deleted …"
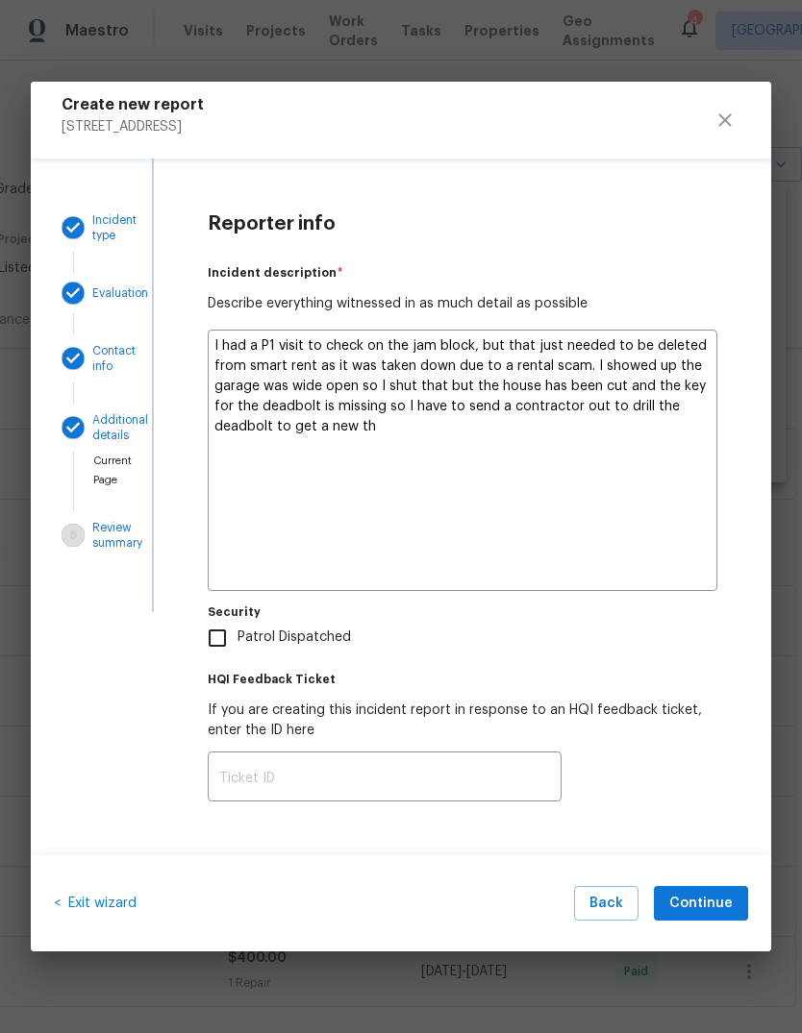
type textarea "x"
type textarea "I had a P1 visit to check on the jam block, but that just needed to be deleted …"
type textarea "x"
type textarea "I had a P1 visit to check on the jam block, but that just needed to be deleted …"
type textarea "x"
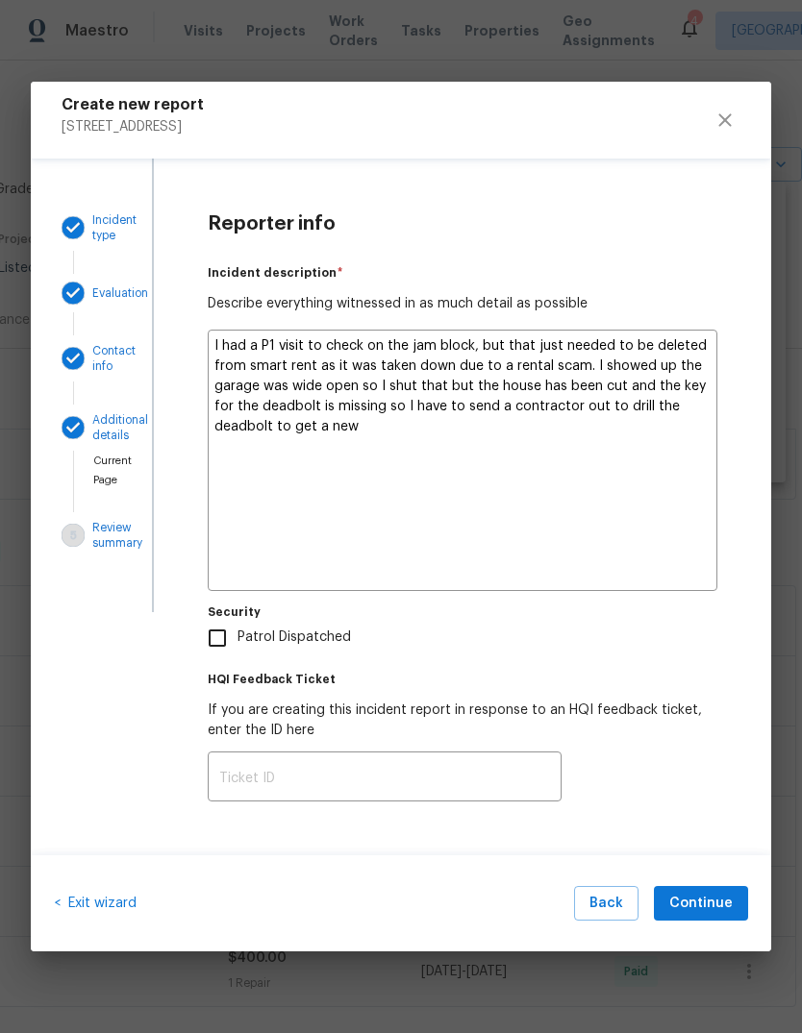
type textarea "I had a P1 visit to check on the jam block, but that just needed to be deleted …"
type textarea "x"
type textarea "I had a P1 visit to check on the jam block, but that just needed to be deleted …"
type textarea "x"
type textarea "I had a P1 visit to check on the jam block, but that just needed to be deleted …"
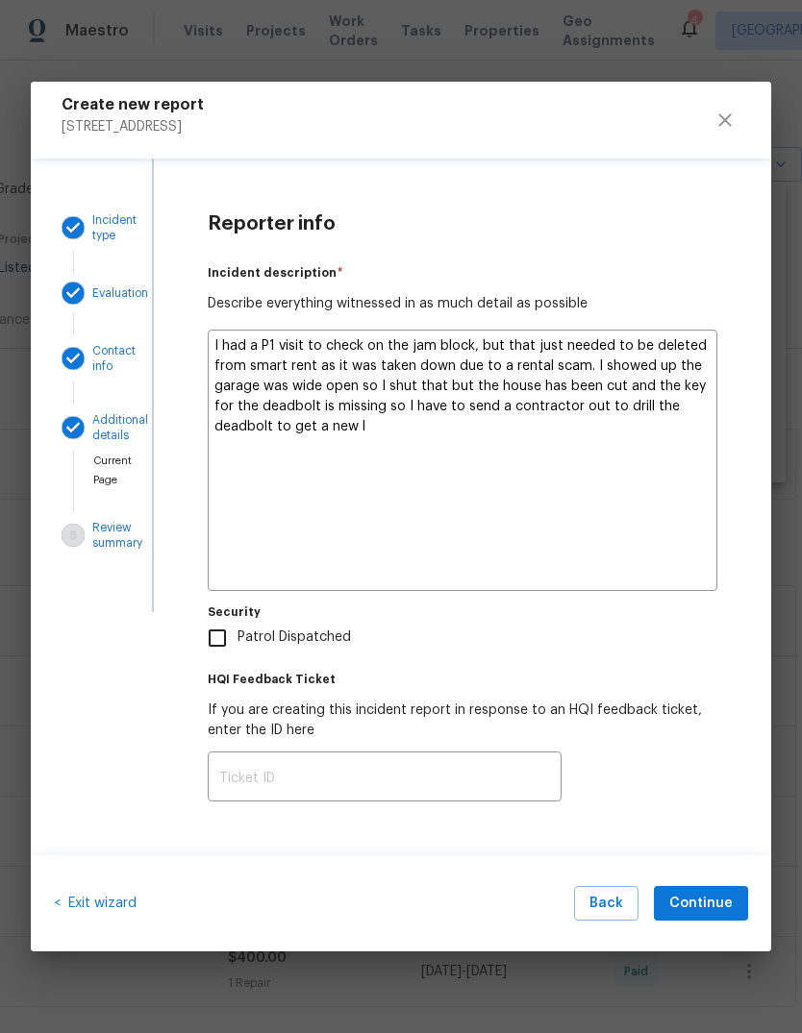
type textarea "x"
type textarea "I had a P1 visit to check on the jam block, but that just needed to be deleted …"
type textarea "x"
type textarea "I had a P1 visit to check on the jam block, but that just needed to be deleted …"
type textarea "x"
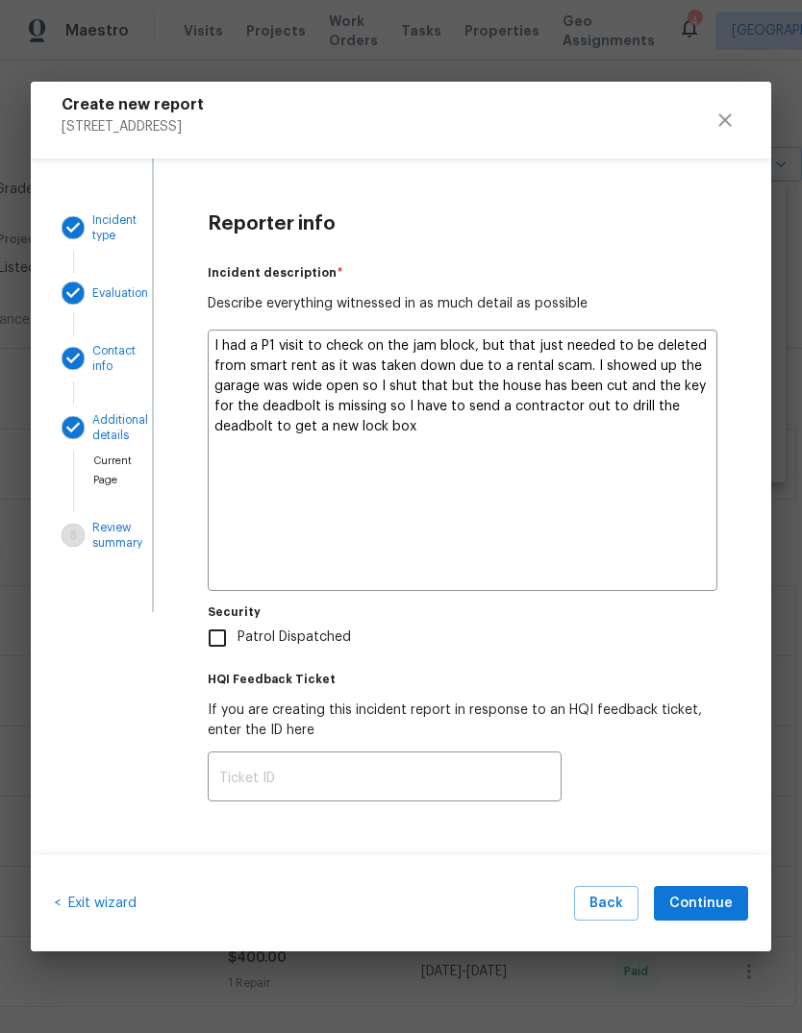
type textarea "I had a P1 visit to check on the jam block, but that just needed to be deleted …"
type textarea "x"
type textarea "I had a P1 visit to check on the jam block, but that just needed to be deleted …"
type textarea "x"
type textarea "I had a P1 visit to check on the jam block, but that just needed to be deleted …"
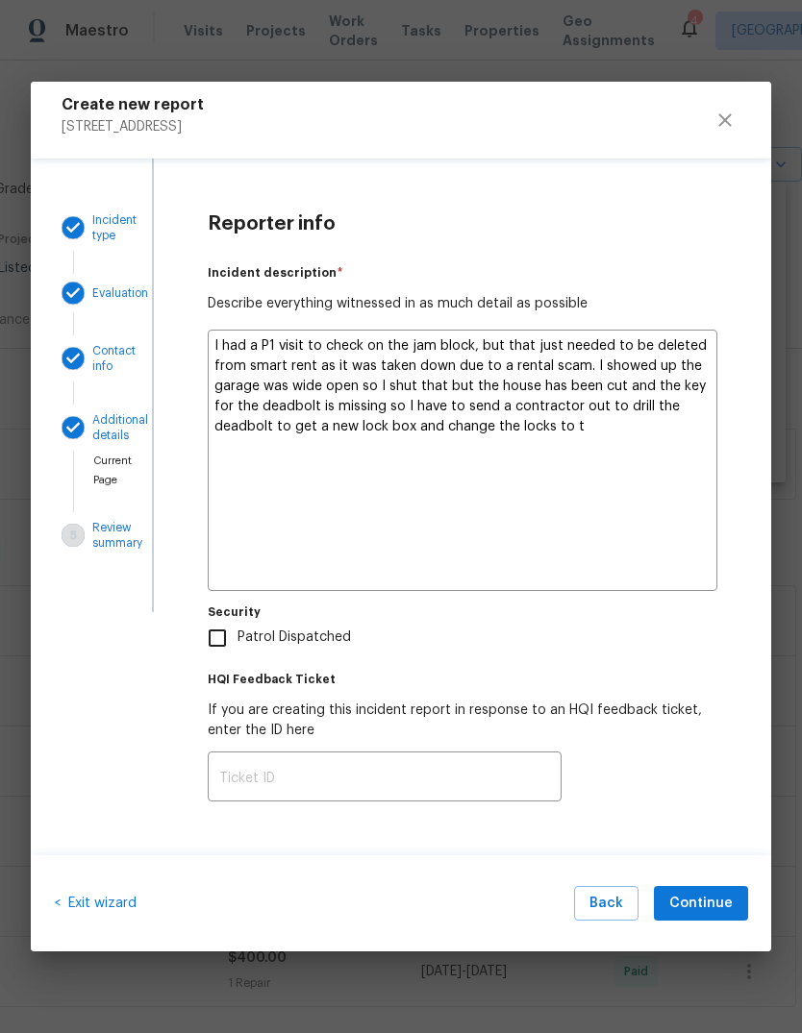
type textarea "x"
type textarea "I had a P1 visit to check on the jam block, but that just needed to be deleted …"
type textarea "x"
type textarea "I had a P1 visit to check on the jam block, but that just needed to be deleted …"
type textarea "x"
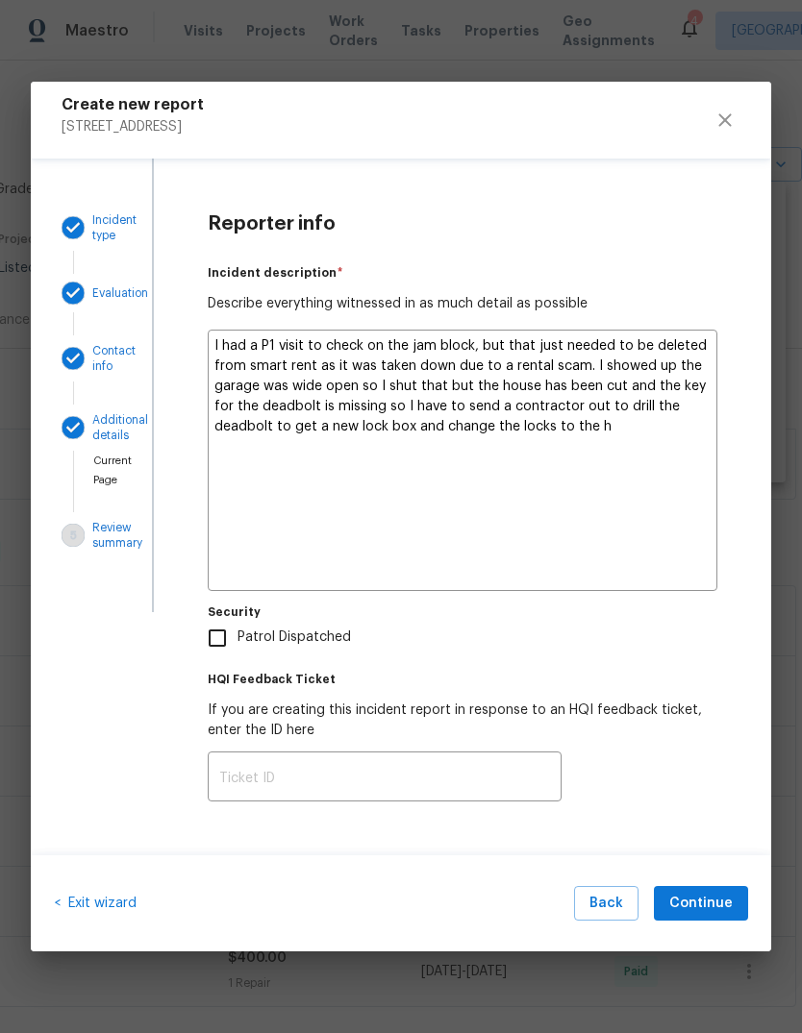
type textarea "I had a P1 visit to check on the jam block, but that just needed to be deleted …"
type textarea "x"
type textarea "I had a P1 visit to check on the jam block, but that just needed to be deleted …"
type textarea "x"
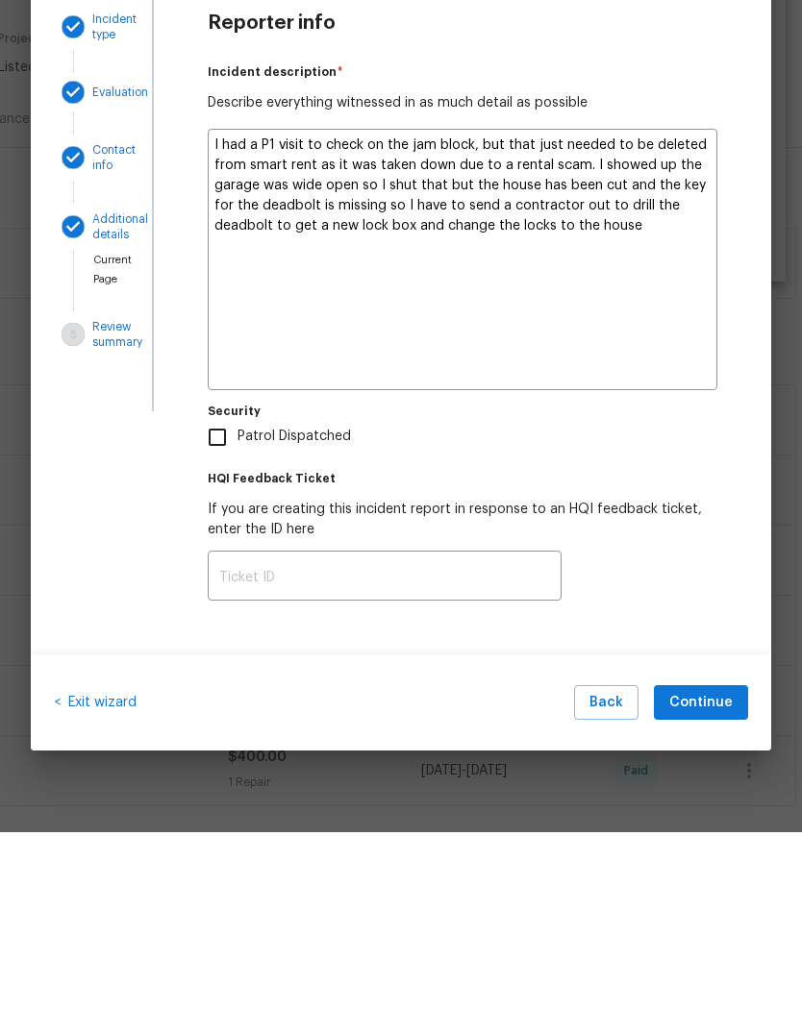
type textarea "I had a P1 visit to check on the jam block, but that just needed to be deleted …"
type textarea "x"
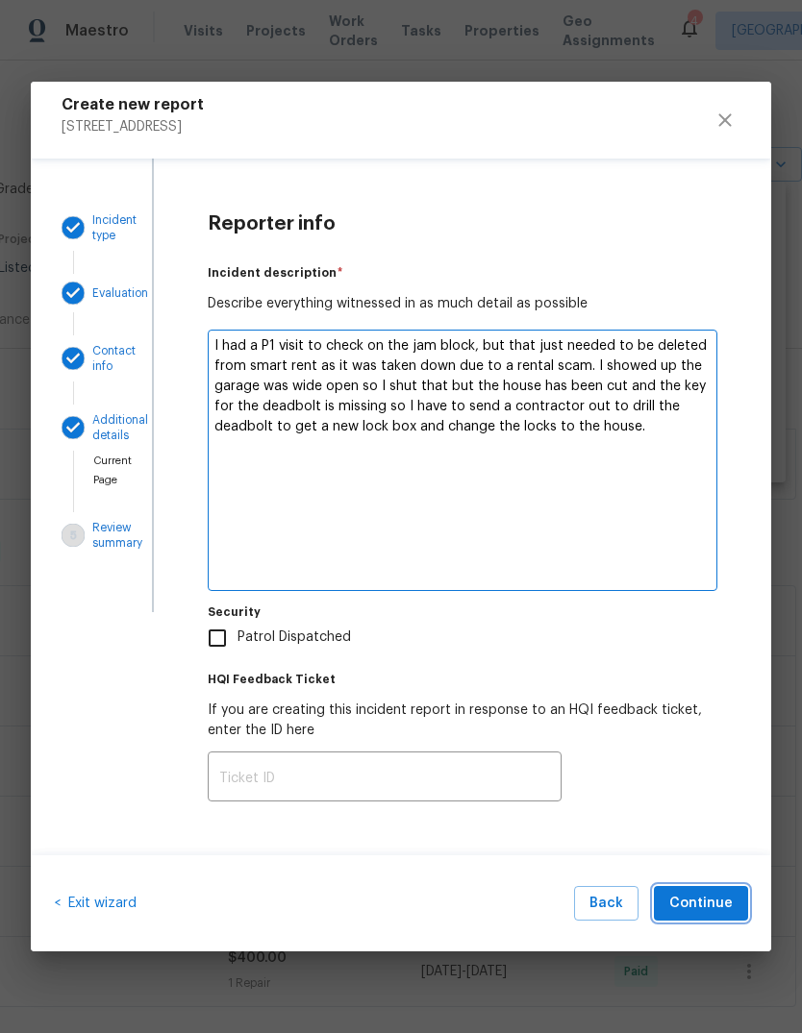
click at [716, 920] on button "Continue" at bounding box center [701, 904] width 94 height 36
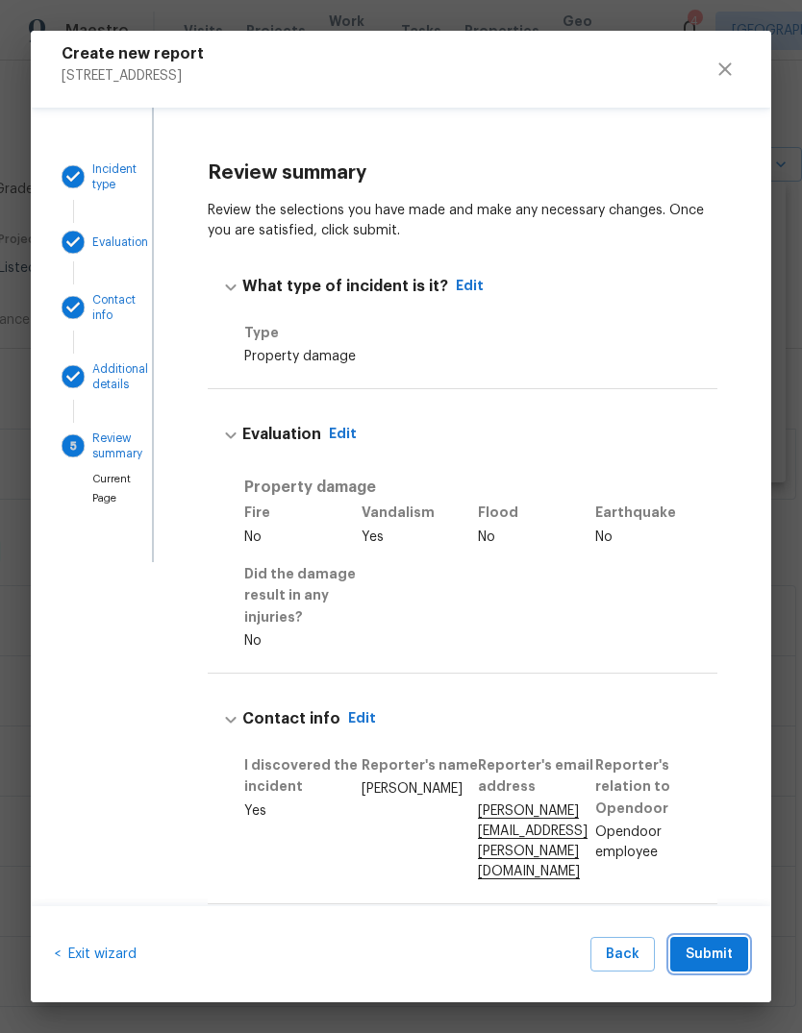
click at [719, 959] on span "Submit" at bounding box center [708, 955] width 47 height 24
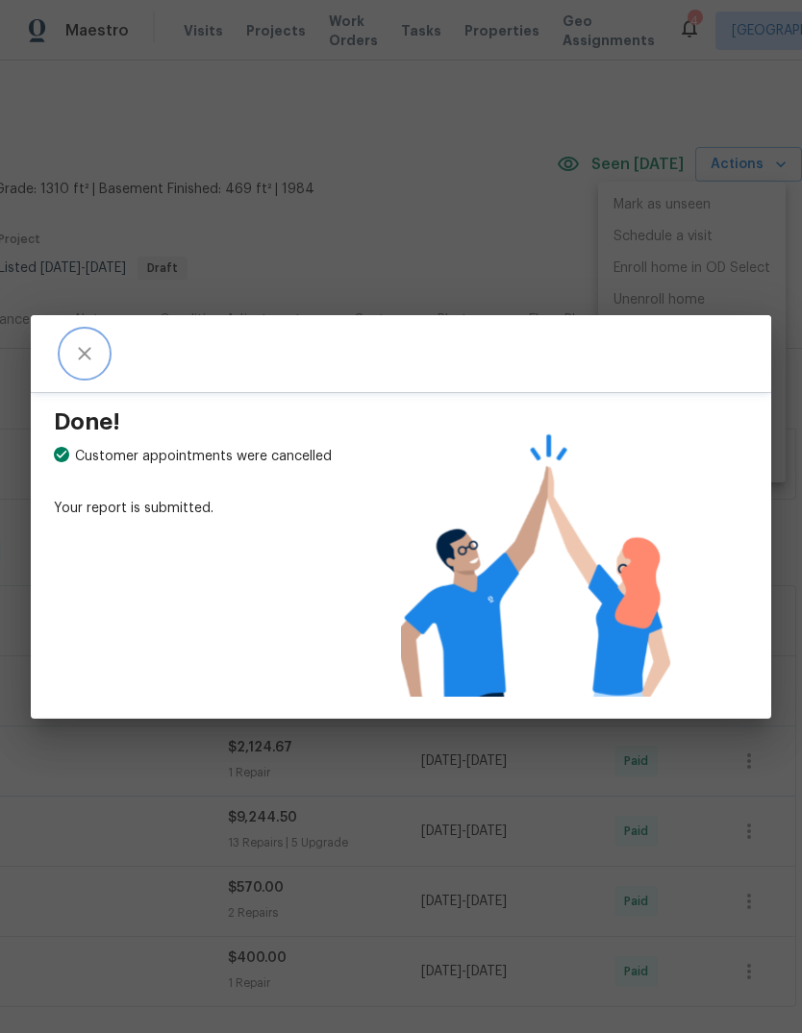
click at [86, 354] on icon "close" at bounding box center [84, 353] width 23 height 23
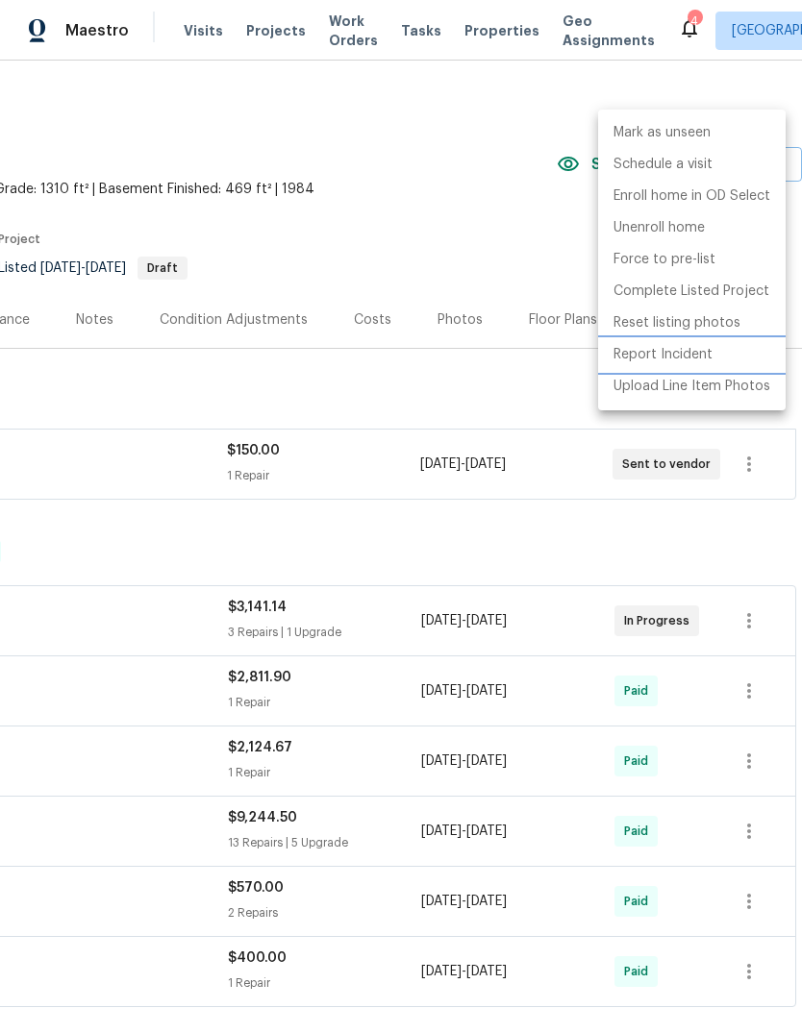
scroll to position [0, 0]
